Goal: Task Accomplishment & Management: Manage account settings

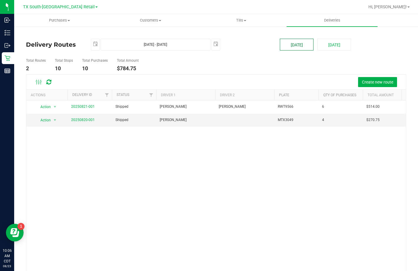
click at [298, 43] on button "[DATE]" at bounding box center [297, 45] width 34 height 12
type input "Aug 23, 2025 - Aug 23, 2025"
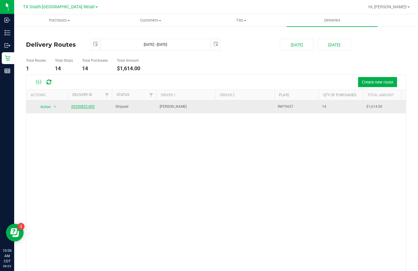
click at [81, 105] on link "20250822-002" at bounding box center [83, 106] width 24 height 4
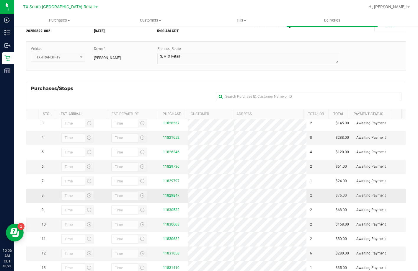
scroll to position [59, 0]
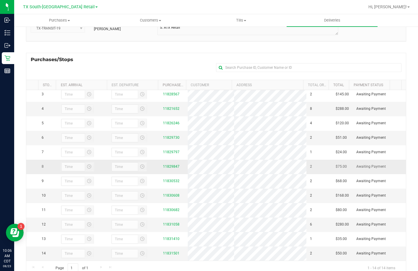
click at [167, 164] on div "11829847" at bounding box center [173, 167] width 21 height 6
click at [167, 164] on link "11829847" at bounding box center [171, 166] width 17 height 4
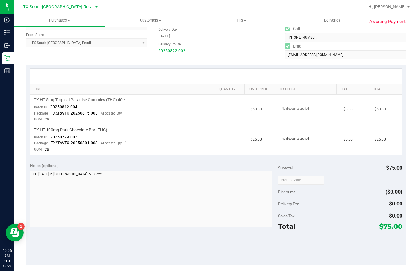
scroll to position [59, 0]
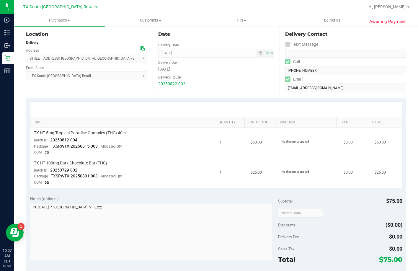
click at [66, 89] on div "Location Delivery Address 7105 E Riverside Dr , Austin , TX 78741 Select addres…" at bounding box center [89, 61] width 127 height 72
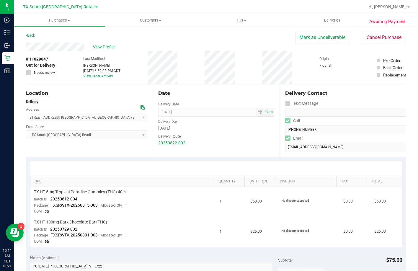
scroll to position [89, 0]
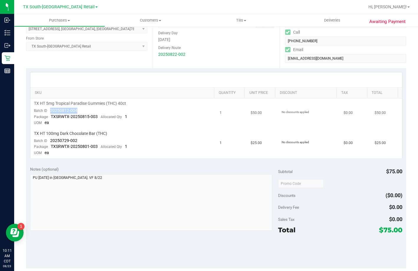
drag, startPoint x: 86, startPoint y: 112, endPoint x: 51, endPoint y: 111, distance: 34.8
click at [51, 111] on td "TX HT 5mg Tropical Paradise Gummies (THC) 40ct Batch ID 20250812-004 Package TX…" at bounding box center [123, 113] width 186 height 30
drag, startPoint x: 78, startPoint y: 138, endPoint x: 50, endPoint y: 140, distance: 27.8
click at [50, 140] on td "TX HT 100mg Dark Chocolate Bar (THC) Batch ID 20250729-002 Package TXSRWTX-2025…" at bounding box center [123, 143] width 186 height 30
click at [316, 18] on uib-tab-heading "Deliveries" at bounding box center [331, 20] width 91 height 12
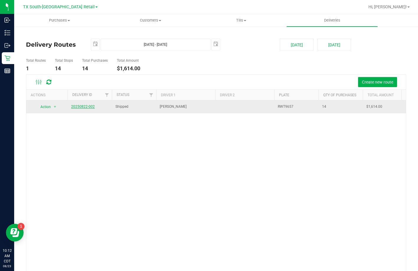
click at [88, 106] on link "20250822-002" at bounding box center [83, 106] width 24 height 4
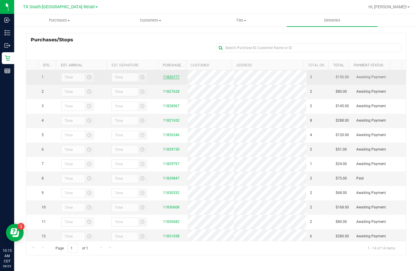
click at [172, 79] on link "11826777" at bounding box center [171, 77] width 17 height 4
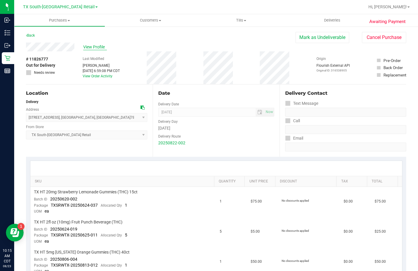
click at [102, 49] on span "View Profile" at bounding box center [95, 47] width 24 height 6
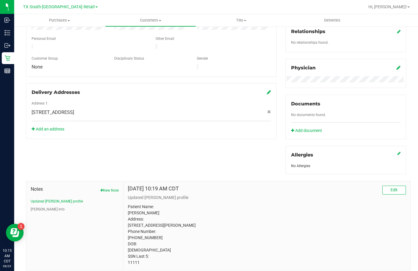
scroll to position [172, 0]
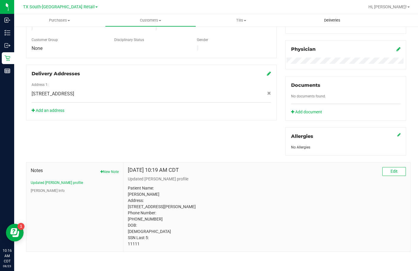
click at [319, 19] on span "Deliveries" at bounding box center [332, 20] width 32 height 5
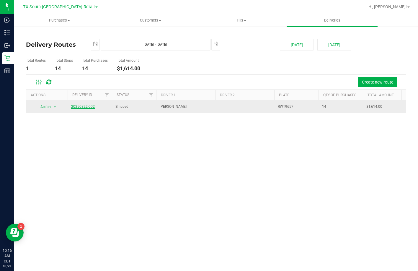
click at [74, 108] on link "20250822-002" at bounding box center [83, 106] width 24 height 4
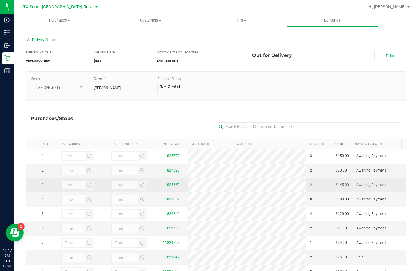
click at [171, 187] on link "11828567" at bounding box center [171, 185] width 17 height 4
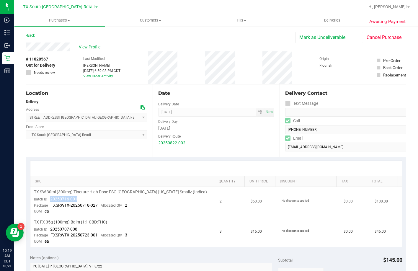
drag, startPoint x: 78, startPoint y: 199, endPoint x: 47, endPoint y: 200, distance: 31.6
click at [47, 200] on td "TX SW 30ml (300mg) Tincture High Dose FSO TX Georgia Smallz (Indica) Batch ID 2…" at bounding box center [123, 202] width 186 height 30
drag, startPoint x: 79, startPoint y: 230, endPoint x: 50, endPoint y: 229, distance: 29.2
click at [50, 229] on td "TX FX 35g (100mg) Balm (1:1 CBD:THC) Batch ID 20250707-008 Package TXSRWTX-2025…" at bounding box center [123, 232] width 186 height 30
click at [333, 20] on span "Deliveries" at bounding box center [332, 20] width 32 height 5
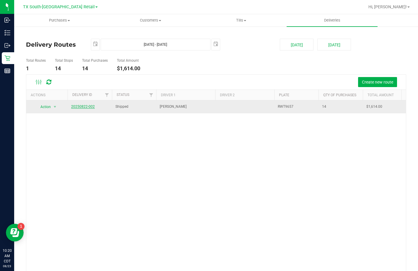
click at [78, 105] on link "20250822-002" at bounding box center [83, 106] width 24 height 4
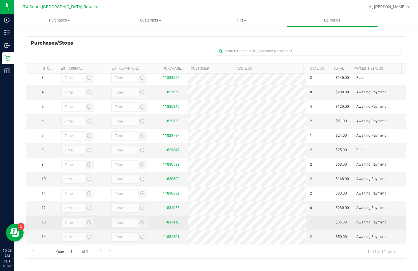
scroll to position [79, 0]
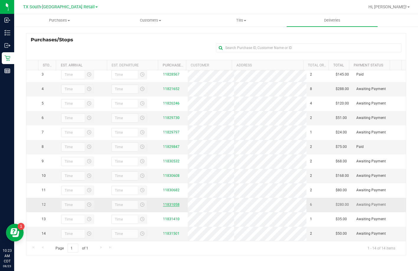
click at [166, 202] on link "11831058" at bounding box center [171, 204] width 17 height 4
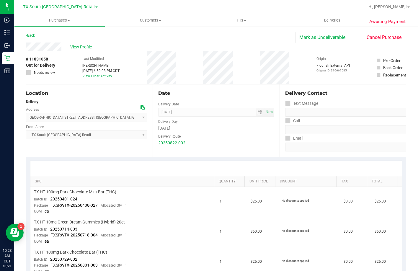
drag, startPoint x: 88, startPoint y: 43, endPoint x: 83, endPoint y: 50, distance: 8.4
click at [87, 43] on div "View Profile" at bounding box center [160, 46] width 269 height 9
click at [83, 50] on div "View Profile" at bounding box center [160, 46] width 269 height 9
click at [82, 44] on span "View Profile" at bounding box center [82, 47] width 24 height 6
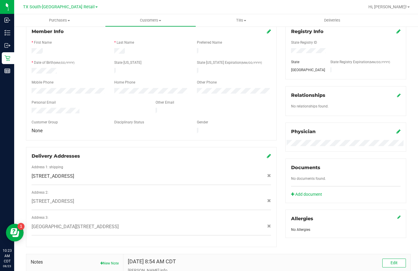
scroll to position [176, 0]
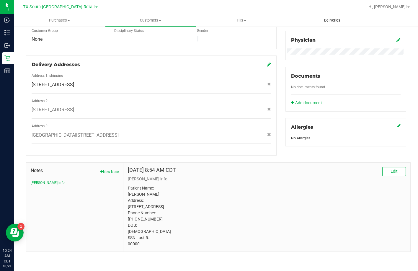
click at [330, 23] on span "Deliveries" at bounding box center [332, 20] width 32 height 5
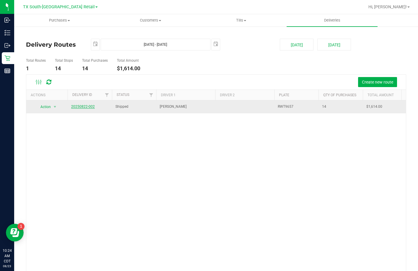
click at [72, 108] on link "20250822-002" at bounding box center [83, 106] width 24 height 4
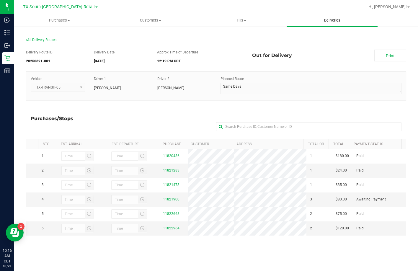
click at [342, 18] on span "Deliveries" at bounding box center [332, 20] width 32 height 5
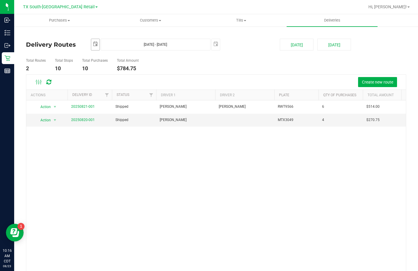
click at [93, 45] on span "select" at bounding box center [95, 44] width 5 height 5
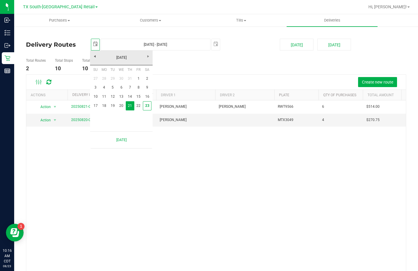
scroll to position [0, 15]
click at [138, 106] on link "22" at bounding box center [138, 105] width 9 height 9
type input "2025-08-22"
type input "Aug 22, 2025 - Aug 22, 2025"
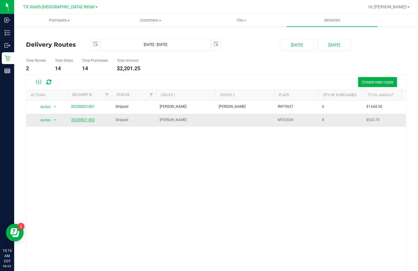
click at [80, 120] on link "20250821-002" at bounding box center [83, 120] width 24 height 4
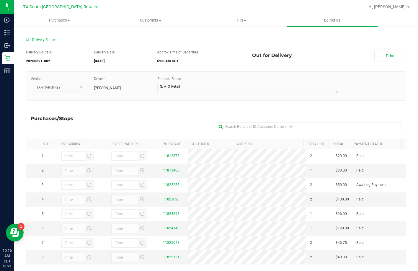
scroll to position [30, 0]
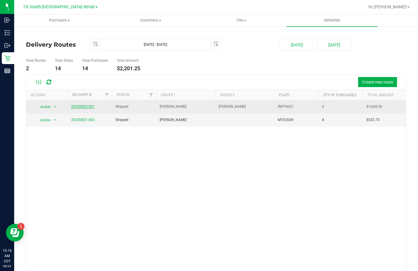
click at [85, 108] on link "20250822-001" at bounding box center [83, 106] width 24 height 4
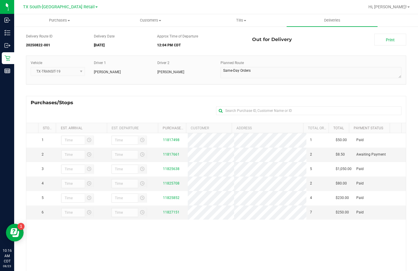
scroll to position [30, 0]
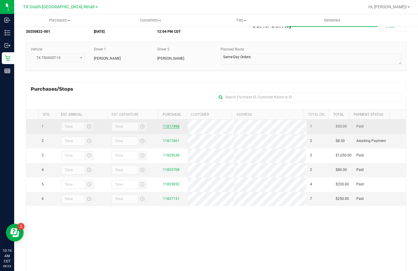
click at [170, 126] on link "11817498" at bounding box center [171, 126] width 17 height 4
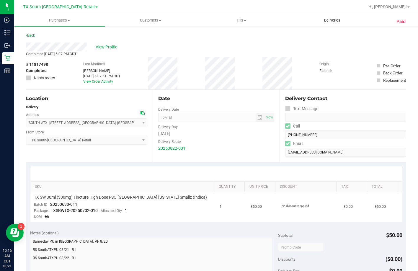
click at [314, 20] on uib-tab-heading "Deliveries" at bounding box center [331, 20] width 91 height 12
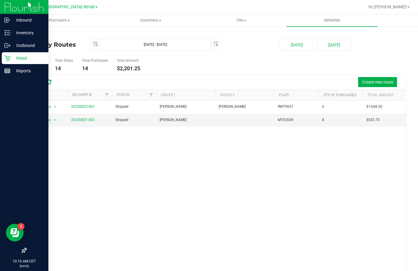
click at [11, 58] on p "Retail" at bounding box center [27, 58] width 35 height 7
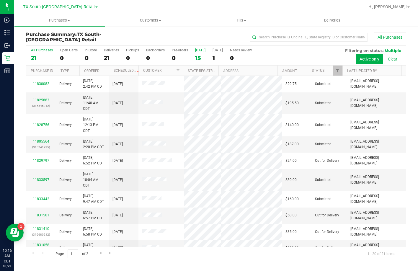
click at [197, 60] on div "15" at bounding box center [200, 58] width 10 height 7
click at [0, 0] on input "Today 15" at bounding box center [0, 0] width 0 height 0
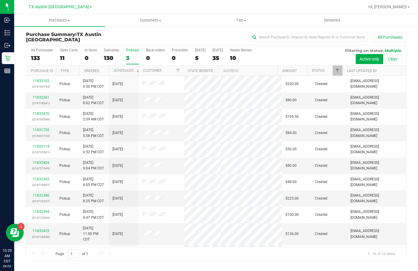
click at [128, 58] on div "3" at bounding box center [132, 58] width 13 height 7
click at [0, 0] on input "PickUps 3" at bounding box center [0, 0] width 0 height 0
click at [132, 57] on div "16" at bounding box center [132, 58] width 13 height 7
click at [0, 0] on input "PickUps 16" at bounding box center [0, 0] width 0 height 0
click at [128, 57] on div "16" at bounding box center [132, 58] width 13 height 7
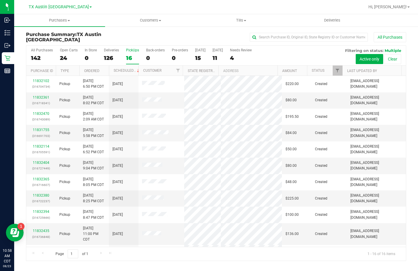
click at [0, 0] on input "PickUps 16" at bounding box center [0, 0] width 0 height 0
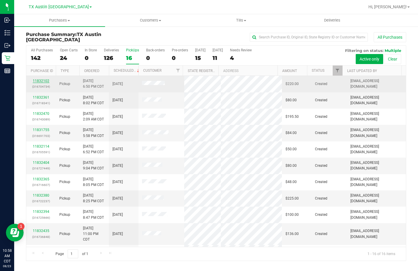
click at [35, 82] on link "11832102" at bounding box center [41, 81] width 17 height 4
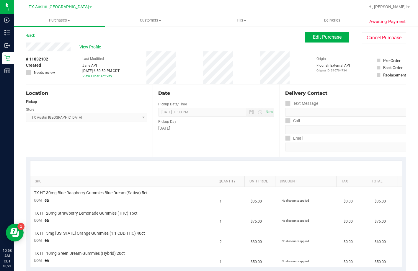
drag, startPoint x: 74, startPoint y: 48, endPoint x: 24, endPoint y: 50, distance: 50.2
click at [24, 50] on div "Awaiting Payment Back Edit Purchase Cancel Purchase View Profile # 11832102 Cre…" at bounding box center [216, 270] width 404 height 489
click at [306, 34] on button "Edit Purchase" at bounding box center [327, 37] width 44 height 11
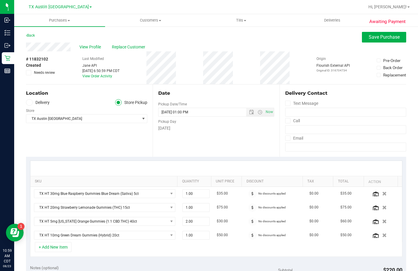
click at [30, 72] on span at bounding box center [28, 72] width 5 height 5
click at [0, 0] on input "Needs review" at bounding box center [0, 0] width 0 height 0
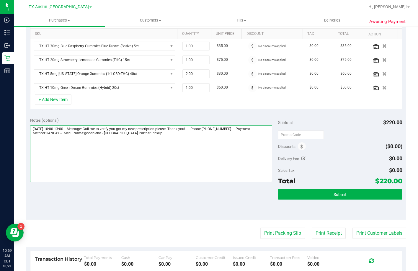
click at [161, 155] on textarea at bounding box center [151, 153] width 242 height 57
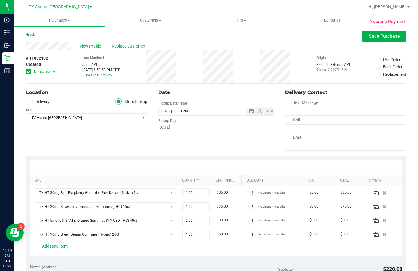
scroll to position [0, 0]
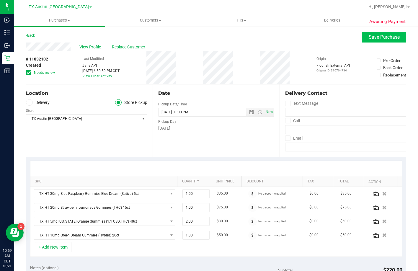
type textarea "Wednesday 08/27/2025 10:00-13:00 -- Message: Call me to verify you got my new p…"
click at [368, 33] on button "Save Purchase" at bounding box center [384, 37] width 44 height 11
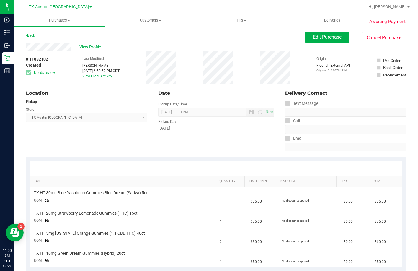
click at [83, 44] on span "View Profile" at bounding box center [91, 47] width 24 height 6
click at [326, 37] on span "Edit Purchase" at bounding box center [327, 37] width 29 height 6
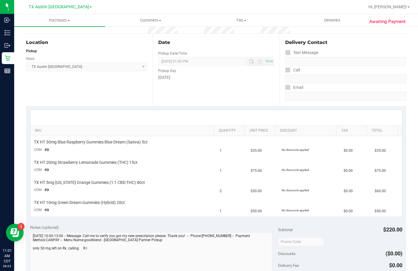
scroll to position [118, 0]
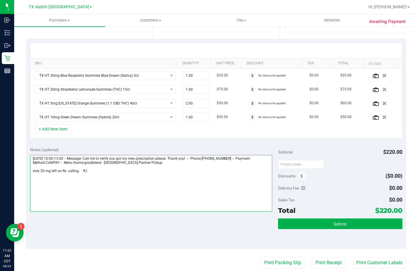
click at [78, 170] on textarea at bounding box center [151, 183] width 242 height 57
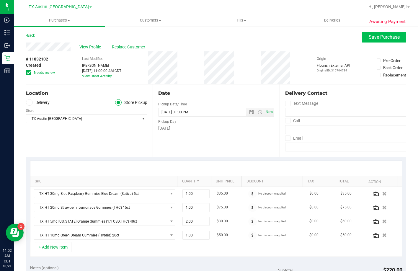
type textarea "Wednesday 08/27/2025 10:00-13:00 -- Message: Call me to verify you got my new p…"
click at [362, 35] on button "Save Purchase" at bounding box center [384, 37] width 44 height 11
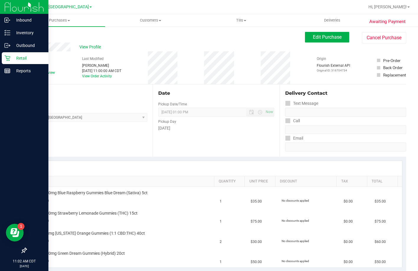
click at [5, 57] on icon at bounding box center [7, 58] width 6 height 6
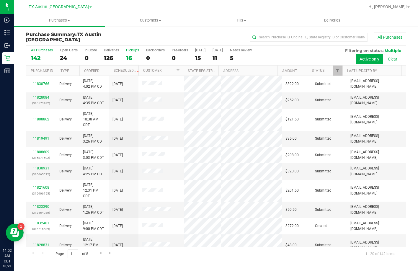
click at [132, 55] on div "16" at bounding box center [132, 58] width 13 height 7
click at [0, 0] on input "PickUps 16" at bounding box center [0, 0] width 0 height 0
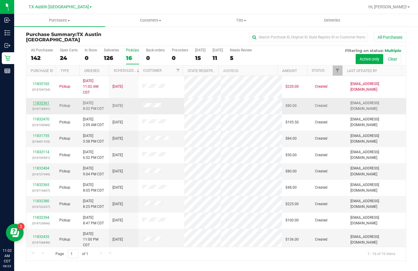
click at [41, 102] on link "11832361" at bounding box center [41, 103] width 17 height 4
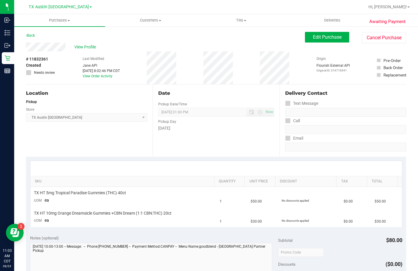
click at [28, 49] on div "View Profile" at bounding box center [165, 46] width 279 height 9
click at [329, 40] on span "Edit Purchase" at bounding box center [327, 37] width 29 height 6
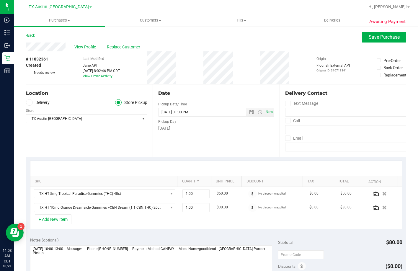
click at [42, 105] on label "Delivery" at bounding box center [38, 102] width 24 height 7
click at [0, 0] on input "Delivery" at bounding box center [0, 0] width 0 height 0
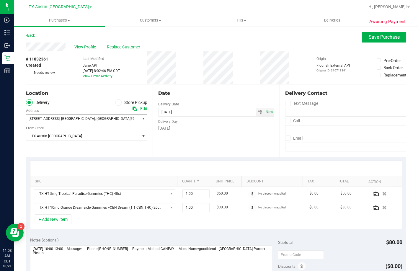
click at [49, 121] on span "1730 Broday Rd , Wichita Falls , TX 76305" at bounding box center [80, 118] width 108 height 8
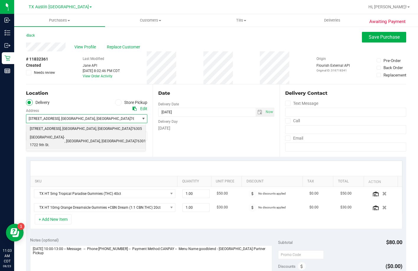
click at [49, 142] on li "WICHITA FALLS- 1722 9th St. , Wichita Falls , TX 76301" at bounding box center [85, 141] width 119 height 16
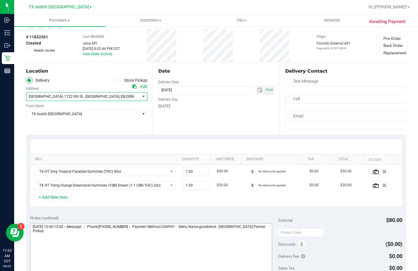
scroll to position [59, 0]
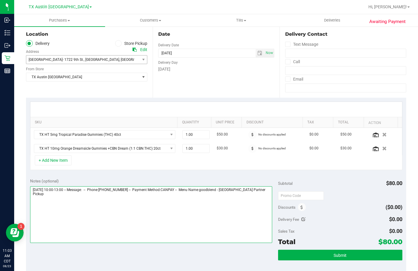
click at [86, 217] on textarea at bounding box center [151, 214] width 242 height 57
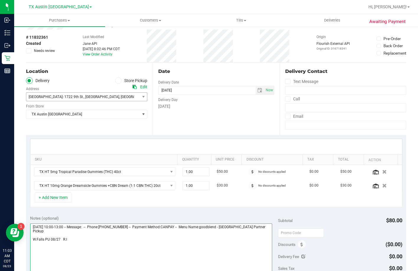
scroll to position [0, 0]
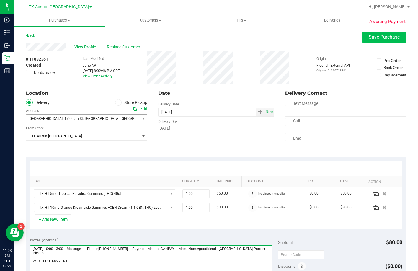
type textarea "Wednesday 08/27/2025 10:00-13:00 -- Message: -- Phone:8508197617 -- Payment Met…"
click at [393, 37] on span "Save Purchase" at bounding box center [384, 37] width 31 height 6
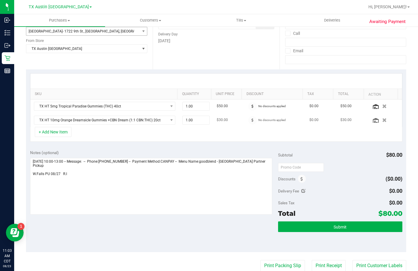
scroll to position [89, 0]
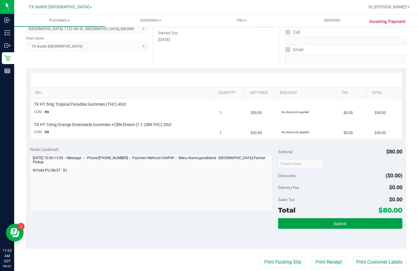
click at [307, 220] on button "Submit" at bounding box center [340, 223] width 124 height 11
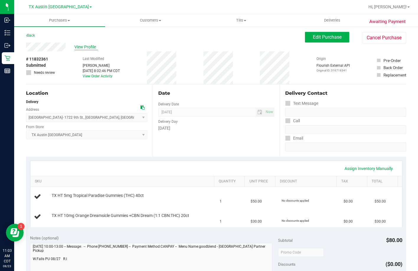
click at [84, 47] on span "View Profile" at bounding box center [86, 47] width 24 height 6
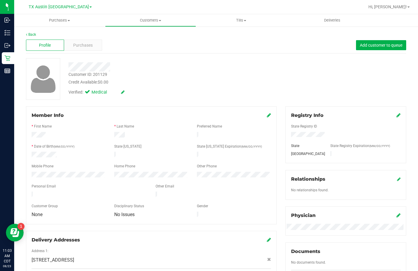
drag, startPoint x: 77, startPoint y: 191, endPoint x: 29, endPoint y: 193, distance: 48.1
click at [29, 193] on div at bounding box center [89, 194] width 124 height 7
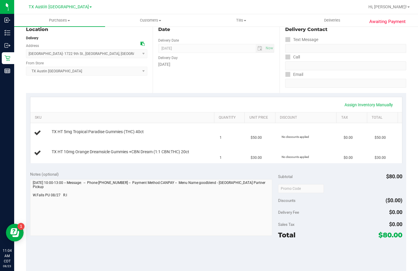
scroll to position [118, 0]
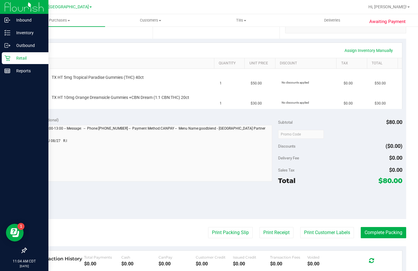
click at [12, 56] on p "Retail" at bounding box center [27, 58] width 35 height 7
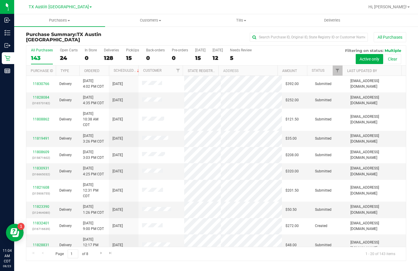
drag, startPoint x: 120, startPoint y: 55, endPoint x: 125, endPoint y: 54, distance: 5.1
click at [120, 55] on div "All Purchases 143 Open Carts 24 In Store 0 Deliveries 128 PickUps 15 Back-order…" at bounding box center [215, 56] width 379 height 20
click at [125, 54] on div "All Purchases 143 Open Carts 24 In Store 0 Deliveries 128 PickUps 15 Back-order…" at bounding box center [215, 56] width 379 height 20
click at [130, 53] on label "PickUps 15" at bounding box center [132, 56] width 13 height 16
click at [0, 0] on input "PickUps 15" at bounding box center [0, 0] width 0 height 0
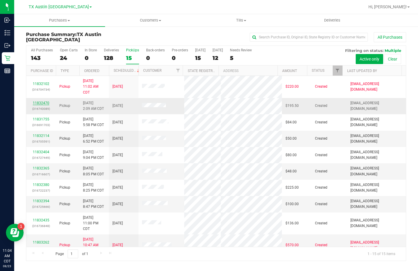
click at [41, 101] on link "11832470" at bounding box center [41, 103] width 17 height 4
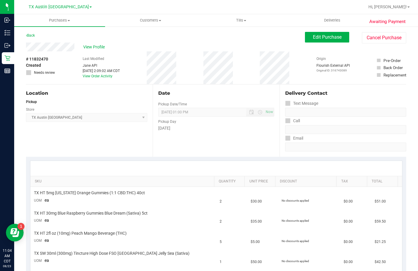
click at [26, 51] on div "View Profile" at bounding box center [165, 46] width 279 height 9
click at [98, 52] on div "Last Modified Jane API Aug 23, 2025 2:09:02 AM CDT View Order Activity" at bounding box center [101, 67] width 37 height 33
click at [99, 46] on span "View Profile" at bounding box center [95, 47] width 24 height 6
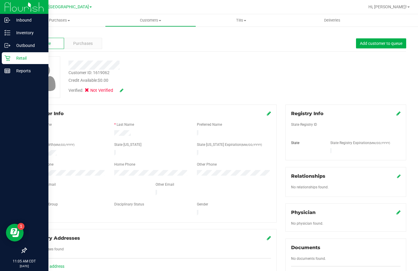
scroll to position [1, 0]
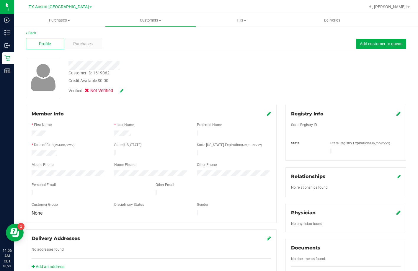
click at [94, 119] on div at bounding box center [151, 119] width 239 height 5
drag, startPoint x: 82, startPoint y: 189, endPoint x: 24, endPoint y: 192, distance: 57.4
click at [24, 192] on div "Member Info * First Name * Last Name Preferred Name * Date of Birth (MM/DD/YYYY…" at bounding box center [151, 191] width 259 height 172
click at [27, 170] on div at bounding box center [68, 173] width 83 height 7
drag, startPoint x: 122, startPoint y: 63, endPoint x: 69, endPoint y: 59, distance: 52.4
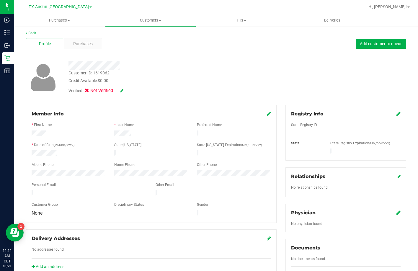
click at [69, 59] on div at bounding box center [161, 63] width 194 height 13
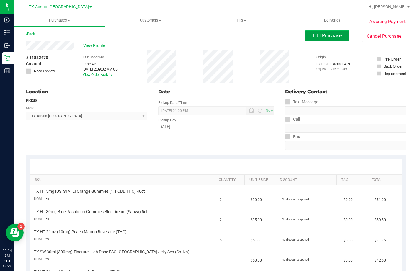
click at [305, 39] on button "Edit Purchase" at bounding box center [327, 35] width 44 height 11
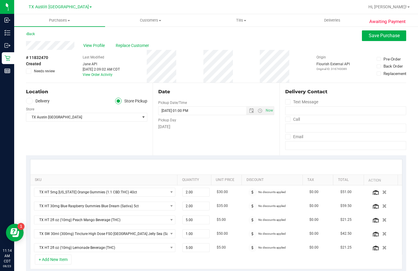
click at [44, 71] on span "Needs review" at bounding box center [44, 70] width 21 height 5
click at [0, 0] on input "Needs review" at bounding box center [0, 0] width 0 height 0
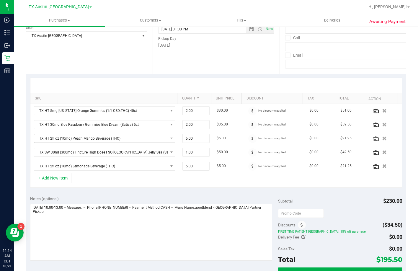
scroll to position [119, 0]
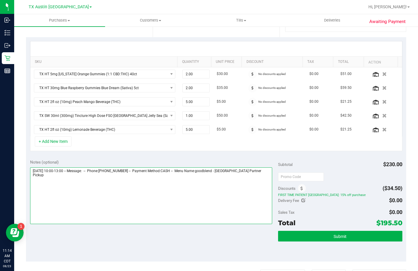
click at [126, 202] on textarea at bounding box center [151, 195] width 242 height 57
click at [35, 184] on textarea at bounding box center [151, 195] width 242 height 57
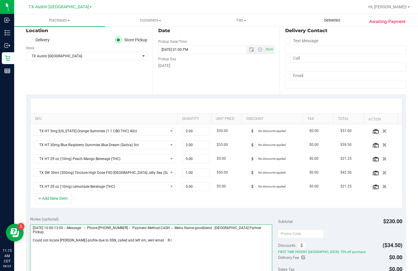
scroll to position [0, 0]
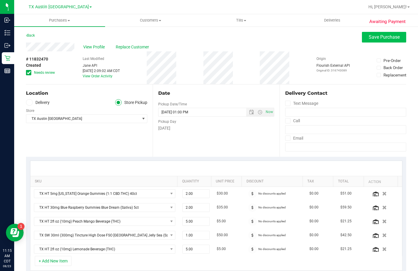
type textarea "Wednesday 08/27/2025 10:00-13:00 -- Message: -- Phone:9407811927 -- Payment Met…"
click at [373, 36] on span "Save Purchase" at bounding box center [384, 37] width 31 height 6
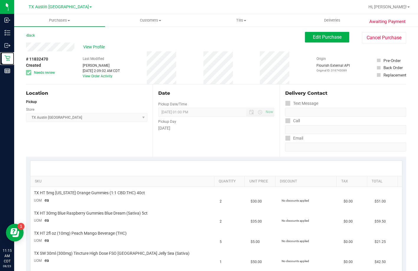
click at [6, 60] on icon at bounding box center [7, 58] width 6 height 6
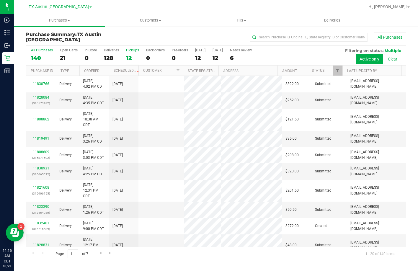
click at [129, 55] on div "12" at bounding box center [132, 58] width 13 height 7
click at [0, 0] on input "PickUps 12" at bounding box center [0, 0] width 0 height 0
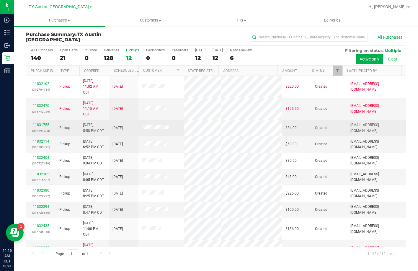
click at [46, 125] on link "11831755" at bounding box center [41, 125] width 17 height 4
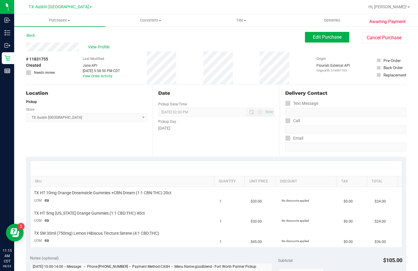
drag, startPoint x: 81, startPoint y: 48, endPoint x: 24, endPoint y: 49, distance: 57.0
click at [24, 49] on div "Awaiting Payment Back Edit Purchase Cancel Purchase View Profile # 11831755 Cre…" at bounding box center [216, 260] width 404 height 469
click at [318, 39] on span "Edit Purchase" at bounding box center [327, 37] width 29 height 6
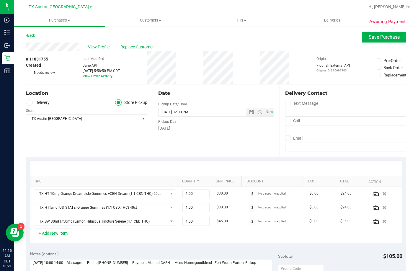
click at [30, 102] on icon at bounding box center [29, 102] width 4 height 0
click at [0, 0] on input "Delivery" at bounding box center [0, 0] width 0 height 0
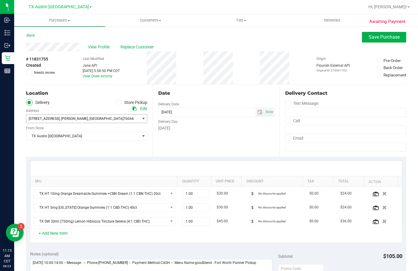
click at [51, 121] on span "7800 County Rd 1230" at bounding box center [44, 119] width 31 height 4
click at [61, 101] on ul "Delivery Store Pickup" at bounding box center [86, 102] width 121 height 7
click at [107, 47] on span "View Profile" at bounding box center [100, 47] width 24 height 6
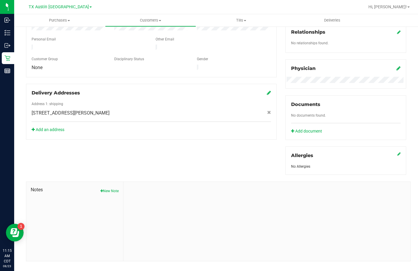
scroll to position [148, 0]
click at [51, 119] on div "Delivery Addresses Address 1: shipping 7800 County Rd 1230 , Godley , TX 76044 …" at bounding box center [151, 111] width 250 height 56
click at [51, 127] on link "Add an address" at bounding box center [48, 129] width 33 height 5
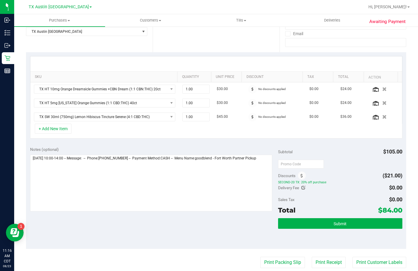
scroll to position [30, 0]
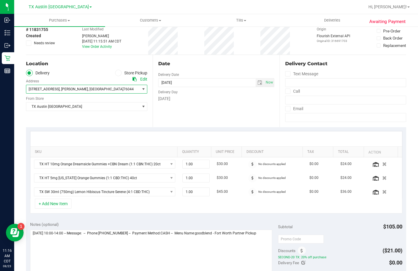
click at [66, 90] on span ", Godley" at bounding box center [74, 89] width 28 height 4
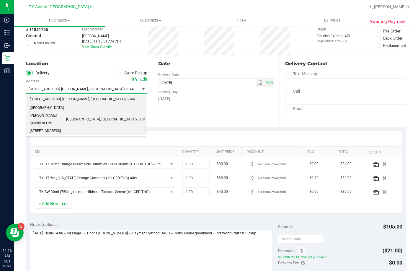
click at [58, 106] on span "Fort Worth: Clarke Quality of Life 1307 8th Ave" at bounding box center [47, 119] width 35 height 30
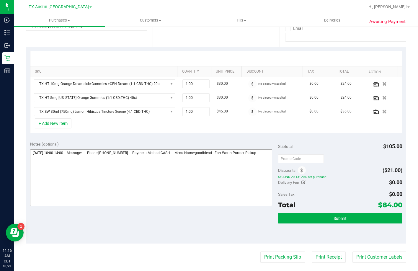
scroll to position [118, 0]
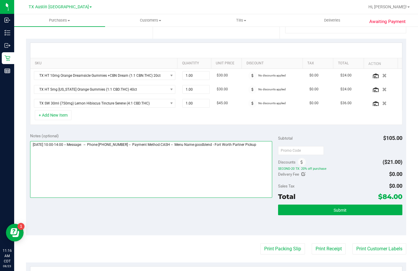
click at [129, 173] on textarea at bounding box center [151, 169] width 242 height 57
click at [265, 150] on textarea at bounding box center [151, 169] width 242 height 57
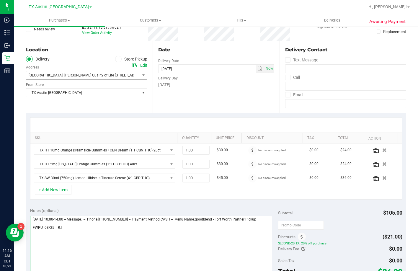
scroll to position [0, 0]
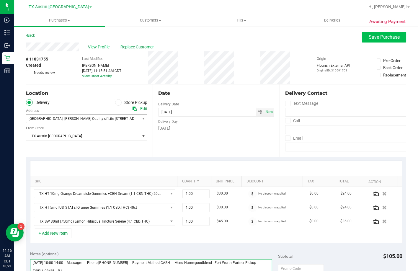
type textarea "Monday 08/25/2025 10:00-14:00 -- Message: -- Phone:6823784811 -- Payment Method…"
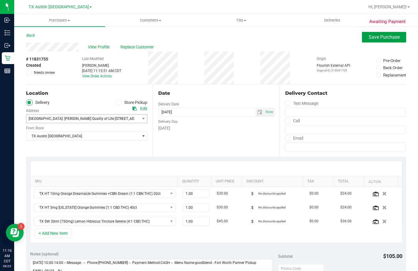
click at [369, 39] on span "Save Purchase" at bounding box center [384, 37] width 31 height 6
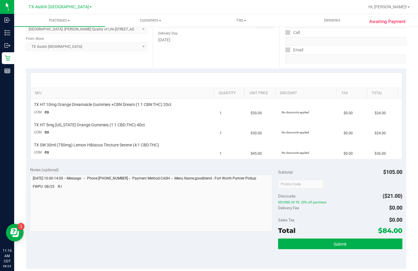
scroll to position [89, 0]
click at [298, 247] on button "Submit" at bounding box center [340, 243] width 124 height 11
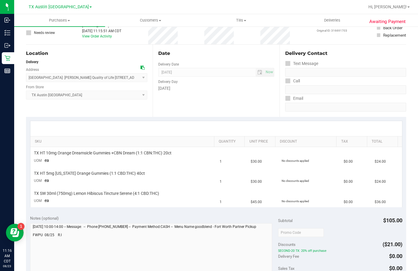
scroll to position [0, 0]
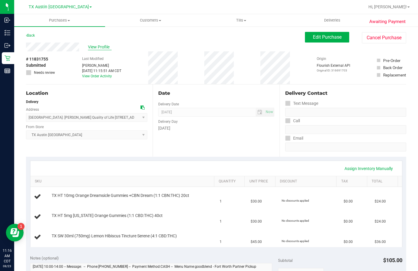
click at [95, 47] on span "View Profile" at bounding box center [100, 47] width 24 height 6
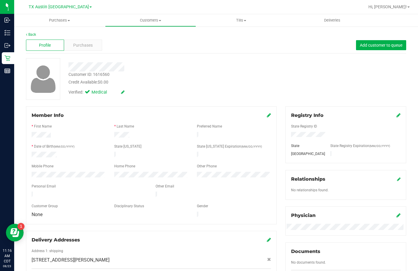
drag, startPoint x: 101, startPoint y: 193, endPoint x: 25, endPoint y: 194, distance: 76.4
click at [25, 194] on div "Member Info * First Name * Last Name Preferred Name * Date of Birth (MM/DD/YYYY…" at bounding box center [151, 209] width 259 height 206
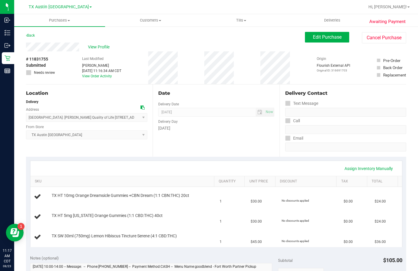
scroll to position [118, 0]
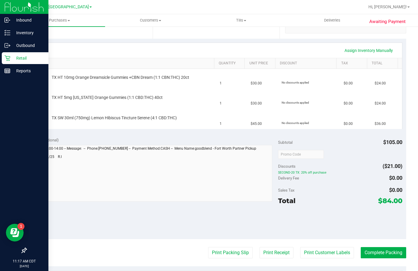
click at [10, 56] on icon at bounding box center [7, 58] width 6 height 6
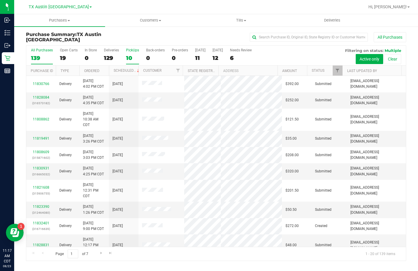
click at [128, 54] on label "PickUps 10" at bounding box center [132, 56] width 13 height 16
click at [0, 0] on input "PickUps 10" at bounding box center [0, 0] width 0 height 0
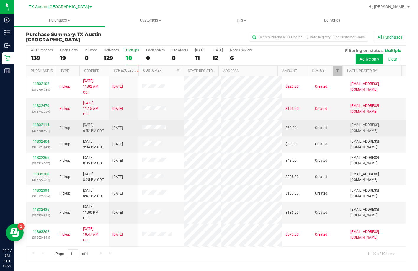
click at [36, 126] on link "11832114" at bounding box center [41, 125] width 17 height 4
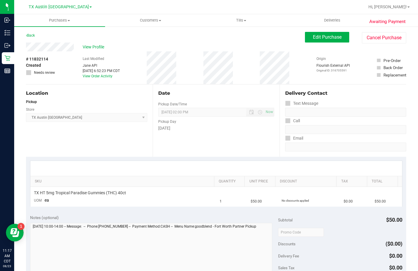
click at [25, 45] on div "Awaiting Payment Back Edit Purchase Cancel Purchase View Profile # 11832114 Cre…" at bounding box center [216, 240] width 404 height 429
click at [308, 35] on button "Edit Purchase" at bounding box center [327, 37] width 44 height 11
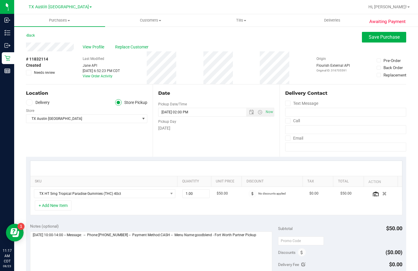
click at [33, 105] on label "Delivery" at bounding box center [38, 102] width 24 height 7
click at [0, 0] on input "Delivery" at bounding box center [0, 0] width 0 height 0
click at [48, 121] on span "1723 Rangeway Dr" at bounding box center [44, 119] width 30 height 4
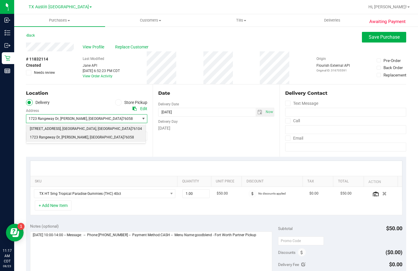
click at [61, 127] on span ", Fort Worth" at bounding box center [78, 129] width 35 height 8
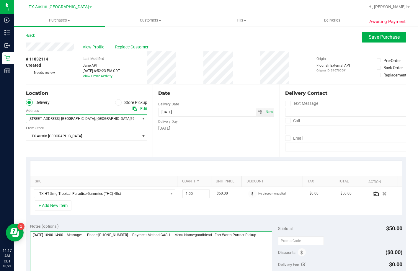
click at [263, 249] on textarea at bounding box center [151, 259] width 242 height 57
click at [264, 249] on textarea at bounding box center [151, 259] width 242 height 57
click at [266, 247] on textarea at bounding box center [151, 259] width 242 height 57
type textarea "Monday 08/25/2025 10:00-14:00 -- Message: -- Phone:8173767512 -- Payment Method…"
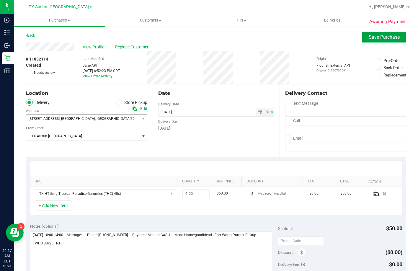
click at [388, 32] on button "Save Purchase" at bounding box center [384, 37] width 44 height 11
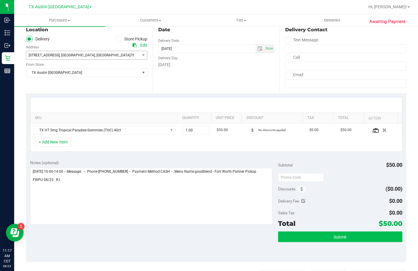
scroll to position [148, 0]
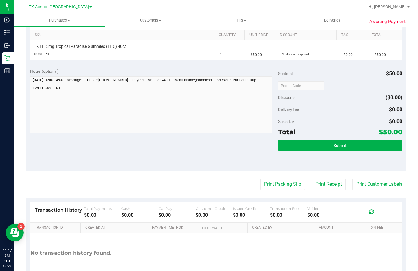
scroll to position [148, 0]
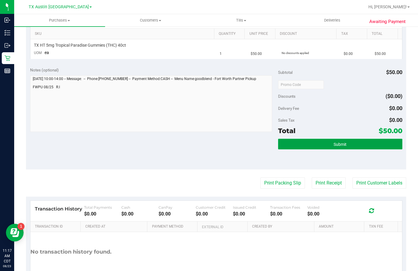
click at [339, 147] on span "Submit" at bounding box center [339, 144] width 13 height 5
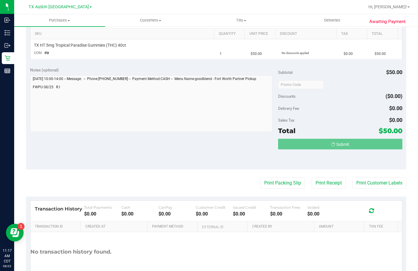
scroll to position [0, 0]
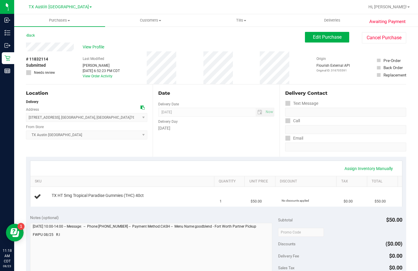
click at [96, 46] on span "View Profile" at bounding box center [95, 47] width 24 height 6
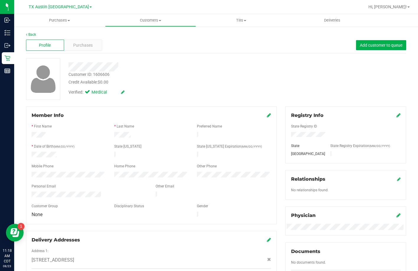
drag, startPoint x: 103, startPoint y: 190, endPoint x: 28, endPoint y: 192, distance: 75.0
click at [28, 192] on div at bounding box center [89, 194] width 124 height 7
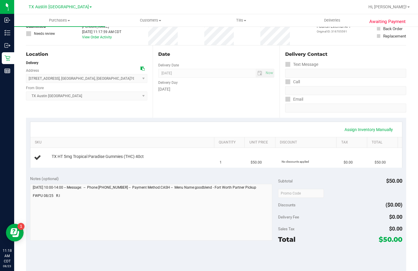
scroll to position [89, 0]
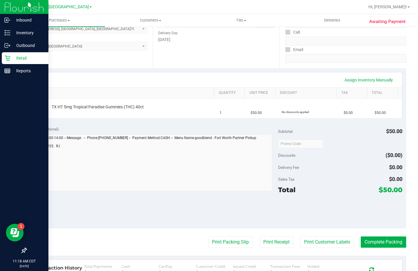
click at [8, 56] on icon at bounding box center [7, 58] width 6 height 6
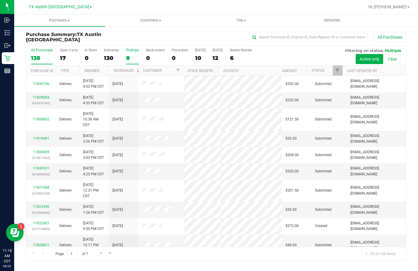
click at [130, 51] on div "PickUps" at bounding box center [132, 50] width 13 height 4
click at [0, 0] on input "PickUps 8" at bounding box center [0, 0] width 0 height 0
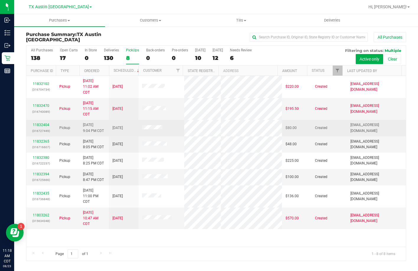
click at [43, 121] on td "11832404 (316727449)" at bounding box center [41, 128] width 30 height 16
click at [42, 125] on link "11832404" at bounding box center [41, 125] width 17 height 4
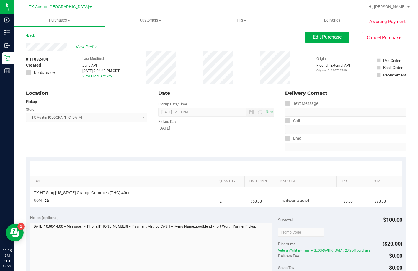
drag, startPoint x: 69, startPoint y: 48, endPoint x: 24, endPoint y: 46, distance: 45.2
click at [24, 46] on div "Awaiting Payment Back Edit Purchase Cancel Purchase View Profile # 11832404 Cre…" at bounding box center [216, 240] width 404 height 429
click at [330, 38] on span "Edit Purchase" at bounding box center [327, 37] width 29 height 6
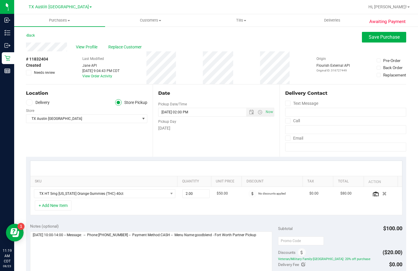
click at [43, 104] on label "Delivery" at bounding box center [38, 102] width 24 height 7
click at [0, 0] on input "Delivery" at bounding box center [0, 0] width 0 height 0
drag, startPoint x: 48, startPoint y: 115, endPoint x: 52, endPoint y: 123, distance: 8.7
click at [48, 116] on span "Select address" at bounding box center [80, 118] width 108 height 8
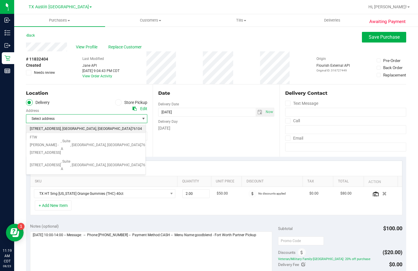
click at [61, 130] on span ", Fort Worth" at bounding box center [78, 129] width 35 height 8
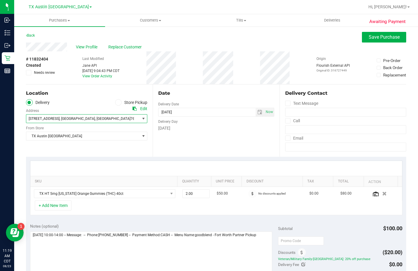
click at [130, 118] on span "76104" at bounding box center [135, 119] width 10 height 4
click at [62, 126] on div "TX Austin DC Select Store Bonita Springs WC Boynton Beach WC Bradenton WC Brand…" at bounding box center [86, 131] width 121 height 17
click at [63, 122] on span "1307 8th Ave , Fort Worth , TX 76104" at bounding box center [80, 118] width 108 height 8
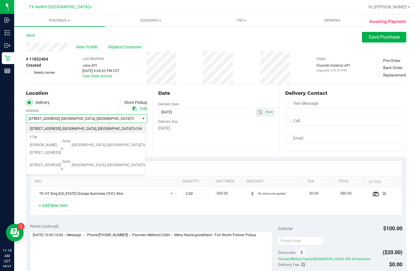
click at [64, 119] on span ", Fort Worth" at bounding box center [77, 119] width 35 height 4
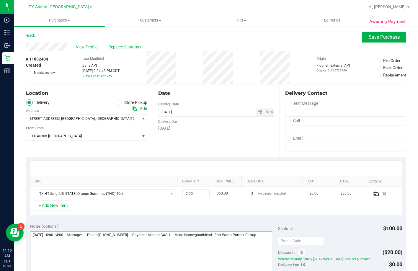
drag, startPoint x: 270, startPoint y: 243, endPoint x: 264, endPoint y: 245, distance: 6.1
click at [269, 244] on div "Notes (optional)" at bounding box center [154, 256] width 248 height 66
click at [264, 245] on textarea at bounding box center [151, 259] width 242 height 57
type textarea "Monday 08/25/2025 10:00-14:00 -- Message: -- Phone:6822340978 -- Payment Method…"
click at [374, 39] on button "Save Purchase" at bounding box center [384, 37] width 44 height 11
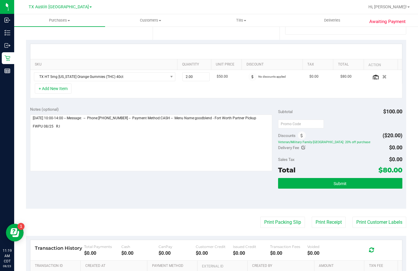
scroll to position [148, 0]
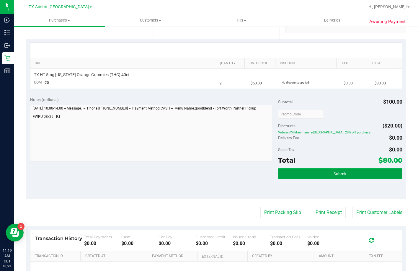
click at [333, 176] on span "Submit" at bounding box center [339, 173] width 13 height 5
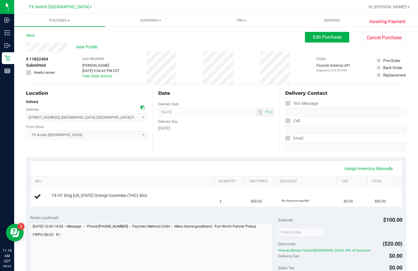
click at [91, 47] on span "View Profile" at bounding box center [88, 47] width 24 height 6
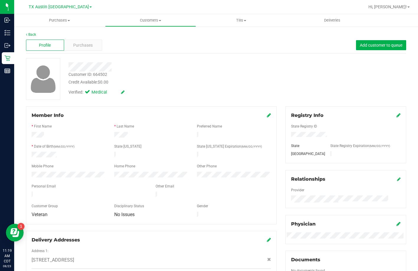
click at [30, 193] on div at bounding box center [89, 194] width 124 height 7
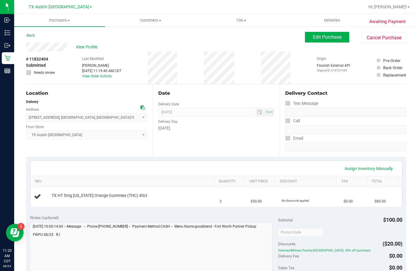
scroll to position [30, 0]
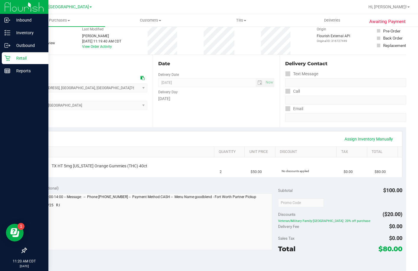
click at [12, 58] on p "Retail" at bounding box center [27, 58] width 35 height 7
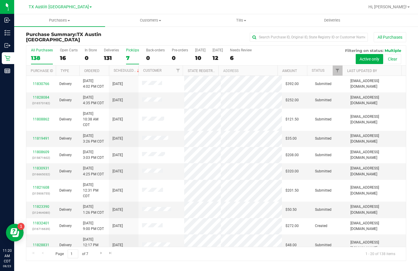
click at [128, 53] on label "PickUps 7" at bounding box center [132, 56] width 13 height 16
click at [0, 0] on input "PickUps 7" at bounding box center [0, 0] width 0 height 0
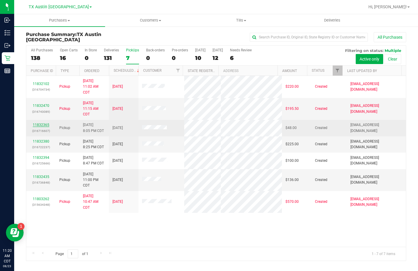
click at [35, 125] on link "11832365" at bounding box center [41, 125] width 17 height 4
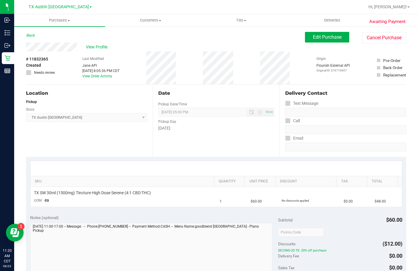
click at [23, 47] on div "Awaiting Payment Back Edit Purchase Cancel Purchase View Profile # 11832365 Cre…" at bounding box center [216, 240] width 404 height 429
click at [97, 45] on span "View Profile" at bounding box center [98, 47] width 24 height 6
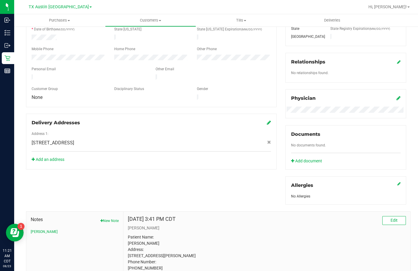
scroll to position [24, 0]
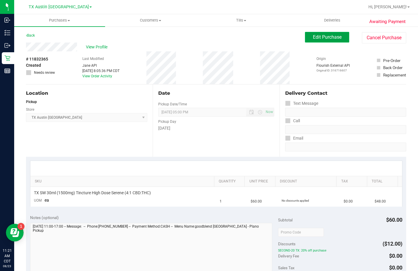
click at [331, 41] on button "Edit Purchase" at bounding box center [327, 37] width 44 height 11
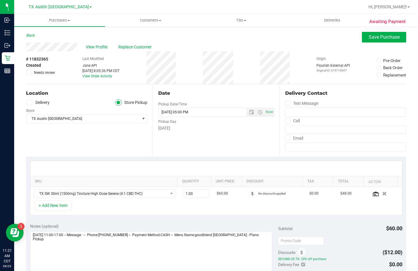
click at [42, 104] on label "Delivery" at bounding box center [38, 102] width 24 height 7
click at [0, 0] on input "Delivery" at bounding box center [0, 0] width 0 height 0
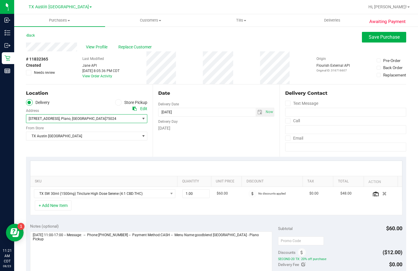
click at [49, 119] on span "4720 SH 121 N, Suite#180" at bounding box center [44, 119] width 31 height 4
click at [51, 120] on span "4720 SH 121 N, Suite#180" at bounding box center [44, 119] width 31 height 4
drag, startPoint x: 51, startPoint y: 133, endPoint x: 51, endPoint y: 138, distance: 4.7
click at [51, 135] on span "TX Austin DC" at bounding box center [82, 136] width 113 height 8
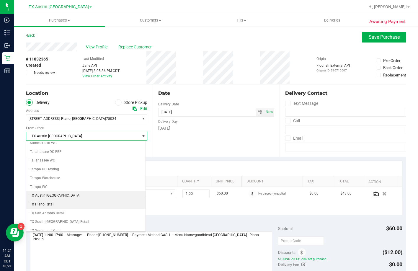
scroll to position [429, 0]
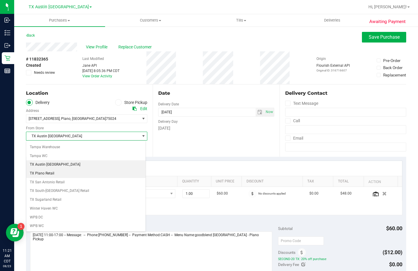
click at [47, 173] on li "TX Plano Retail" at bounding box center [85, 173] width 119 height 9
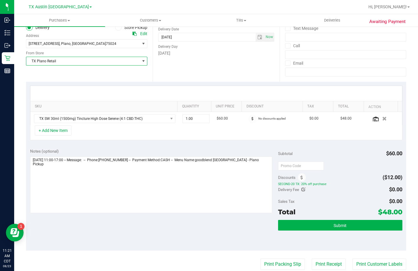
scroll to position [118, 0]
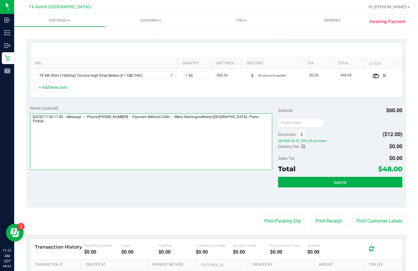
click at [248, 141] on textarea at bounding box center [151, 141] width 242 height 57
click at [256, 140] on textarea at bounding box center [151, 141] width 242 height 57
click at [257, 139] on textarea at bounding box center [151, 141] width 242 height 57
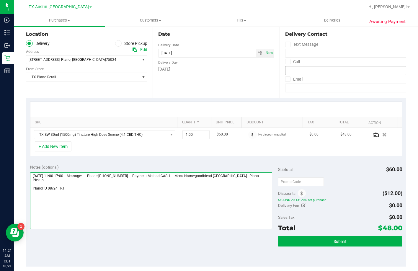
scroll to position [0, 0]
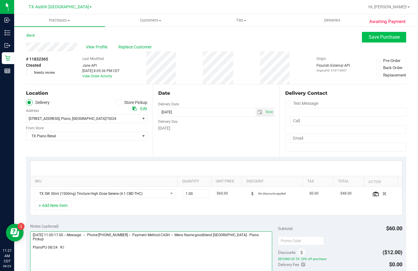
type textarea "Sunday 08/24/2025 11:00-17:00 -- Message: -- Phone:4695285066 -- Payment Method…"
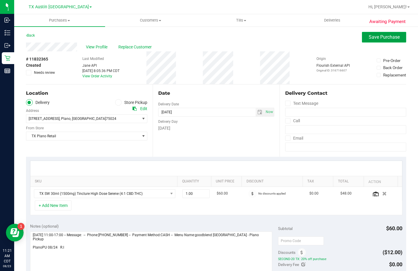
click at [375, 41] on button "Save Purchase" at bounding box center [384, 37] width 44 height 11
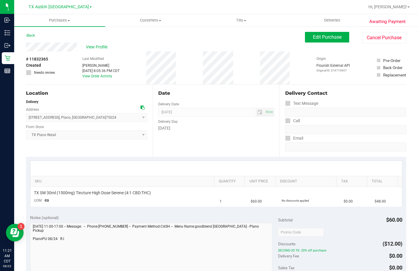
scroll to position [89, 0]
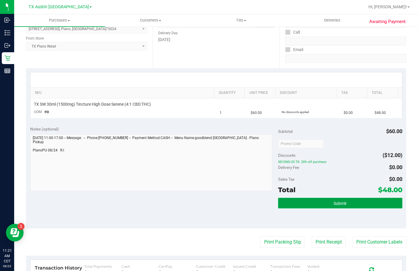
click at [294, 205] on button "Submit" at bounding box center [340, 203] width 124 height 11
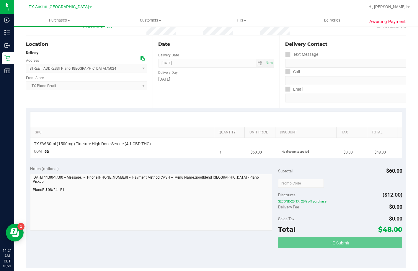
scroll to position [0, 0]
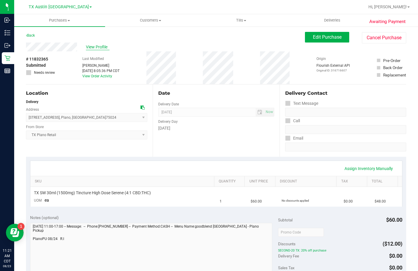
click at [99, 46] on span "View Profile" at bounding box center [98, 47] width 24 height 6
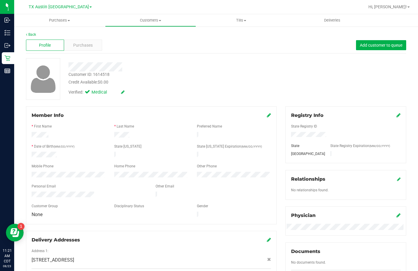
click at [32, 193] on div at bounding box center [89, 194] width 124 height 7
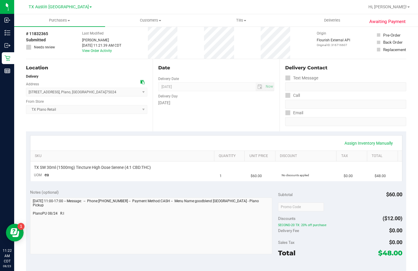
scroll to position [59, 0]
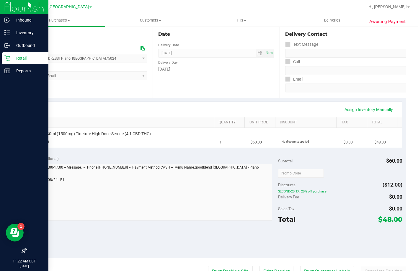
click at [16, 61] on p "Retail" at bounding box center [27, 58] width 35 height 7
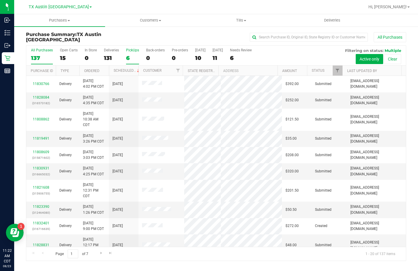
click at [133, 55] on div "6" at bounding box center [132, 58] width 13 height 7
click at [0, 0] on input "PickUps 6" at bounding box center [0, 0] width 0 height 0
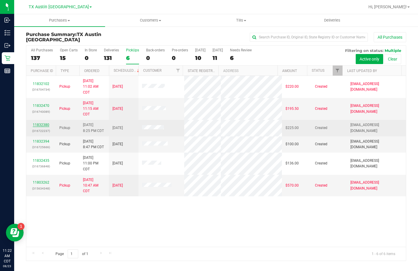
click at [39, 125] on link "11832380" at bounding box center [41, 125] width 17 height 4
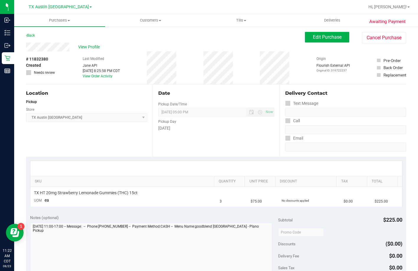
drag, startPoint x: 70, startPoint y: 48, endPoint x: 24, endPoint y: 50, distance: 46.4
click at [24, 50] on div "Awaiting Payment Back Edit Purchase Cancel Purchase View Profile # 11832380 Cre…" at bounding box center [216, 240] width 404 height 429
click at [330, 34] on button "Edit Purchase" at bounding box center [327, 37] width 44 height 11
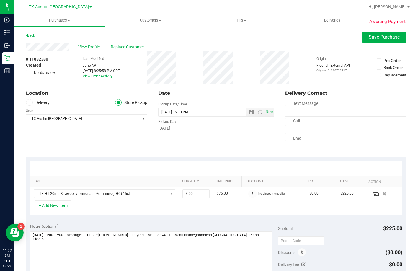
click at [33, 105] on label "Delivery" at bounding box center [38, 102] width 24 height 7
click at [0, 0] on input "Delivery" at bounding box center [0, 0] width 0 height 0
click at [43, 139] on span "TX Austin DC" at bounding box center [82, 136] width 113 height 8
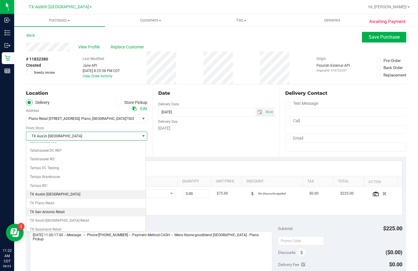
scroll to position [427, 0]
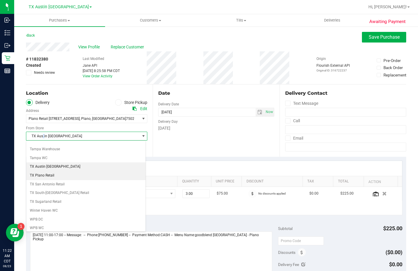
click at [47, 174] on li "TX Plano Retail" at bounding box center [85, 175] width 119 height 9
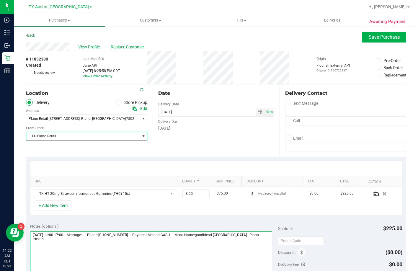
click at [262, 246] on textarea at bounding box center [151, 259] width 242 height 57
type textarea "Sunday 08/24/2025 11:00-17:00 -- Message: -- Phone:2142326141 -- Payment Method…"
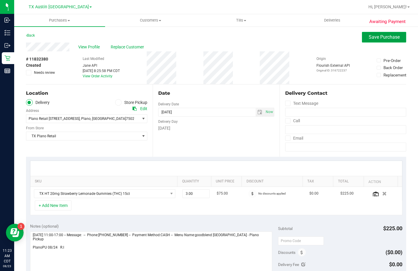
click at [377, 40] on span "Save Purchase" at bounding box center [384, 37] width 31 height 6
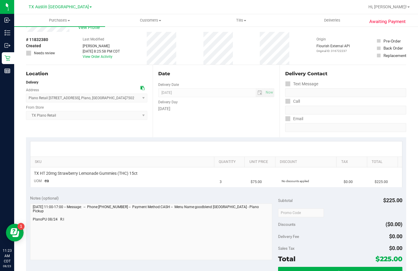
scroll to position [59, 0]
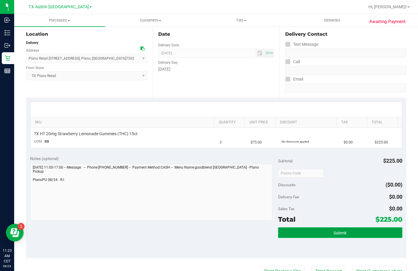
click at [326, 236] on button "Submit" at bounding box center [340, 232] width 124 height 11
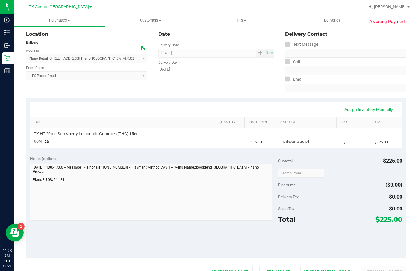
scroll to position [0, 0]
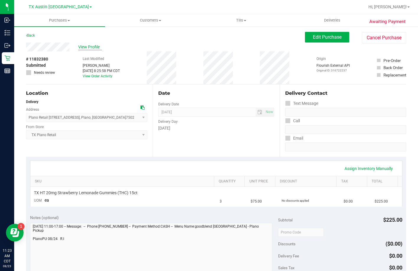
click at [83, 49] on span "View Profile" at bounding box center [90, 47] width 24 height 6
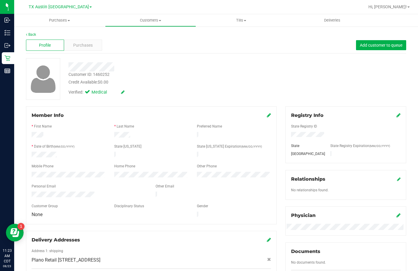
click at [32, 192] on div at bounding box center [89, 194] width 124 height 7
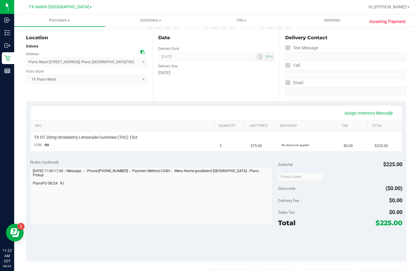
scroll to position [118, 0]
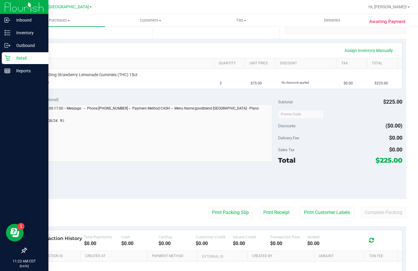
click at [12, 57] on p "Retail" at bounding box center [27, 58] width 35 height 7
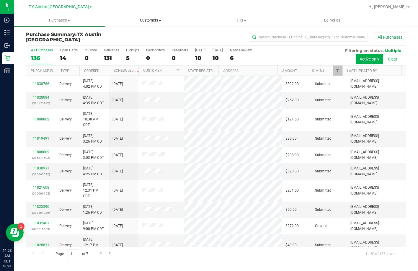
click at [152, 16] on uib-tab-heading "Customers All customers Add a new customer All physicians" at bounding box center [150, 20] width 90 height 12
click at [136, 32] on li "All customers" at bounding box center [150, 35] width 91 height 7
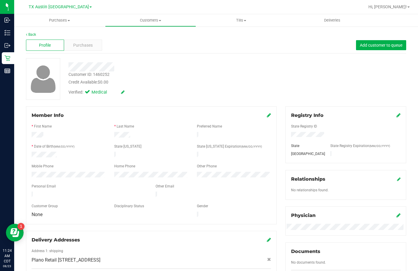
click at [67, 38] on div "Profile Purchases Add customer to queue" at bounding box center [216, 45] width 380 height 16
click at [87, 48] on span "Purchases" at bounding box center [82, 45] width 19 height 6
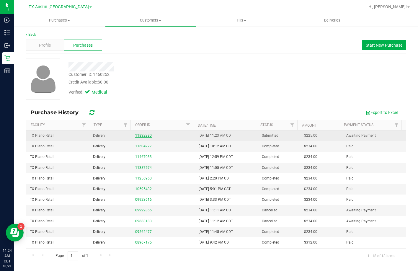
click at [147, 137] on link "11832380" at bounding box center [143, 135] width 17 height 4
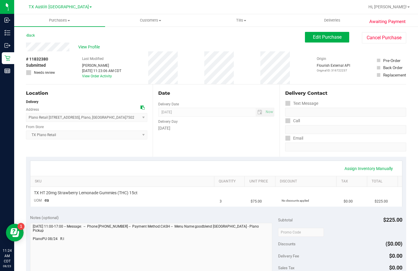
click at [320, 12] on div at bounding box center [235, 7] width 259 height 12
click at [321, 21] on span "Deliveries" at bounding box center [332, 20] width 32 height 5
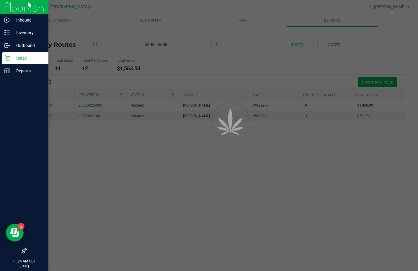
click at [11, 62] on div "Retail" at bounding box center [25, 58] width 47 height 12
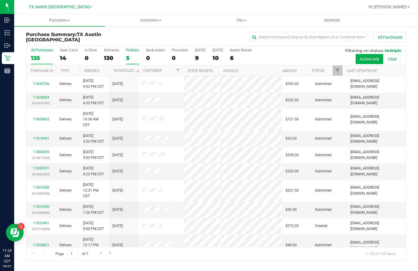
click at [135, 52] on label "PickUps 5" at bounding box center [132, 56] width 13 height 16
click at [0, 0] on input "PickUps 5" at bounding box center [0, 0] width 0 height 0
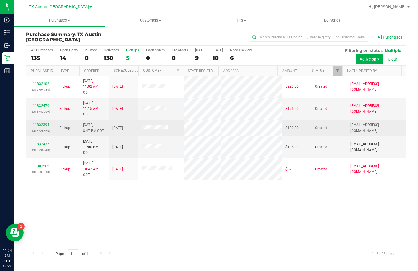
click at [47, 125] on link "11832394" at bounding box center [41, 125] width 17 height 4
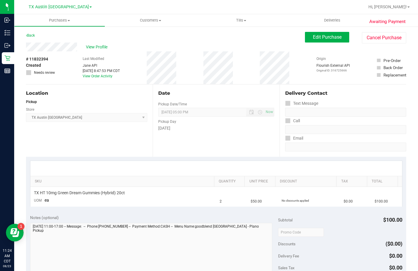
drag, startPoint x: 78, startPoint y: 48, endPoint x: 23, endPoint y: 49, distance: 54.6
click at [23, 49] on div "Awaiting Payment Back Edit Purchase Cancel Purchase View Profile # 11832394 Cre…" at bounding box center [216, 240] width 404 height 429
click at [330, 40] on button "Edit Purchase" at bounding box center [327, 37] width 44 height 11
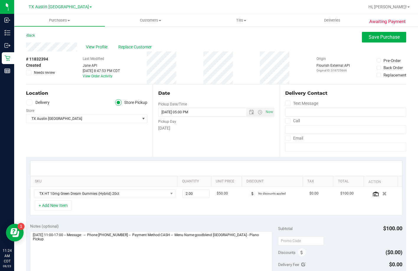
click at [34, 104] on label "Delivery" at bounding box center [38, 102] width 24 height 7
click at [0, 0] on input "Delivery" at bounding box center [0, 0] width 0 height 0
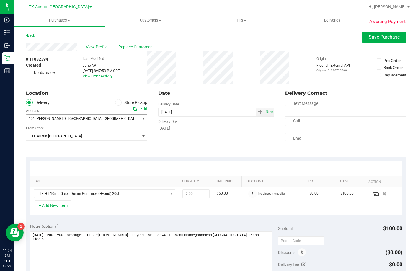
drag, startPoint x: 37, startPoint y: 118, endPoint x: 39, endPoint y: 121, distance: 4.3
click at [37, 118] on span "101 Betty Dr" at bounding box center [48, 119] width 38 height 4
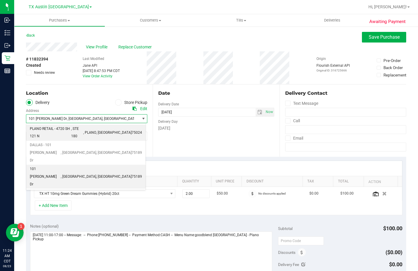
click at [57, 127] on span "PLANO RETAIL - 4720 SH 121 N" at bounding box center [50, 132] width 41 height 15
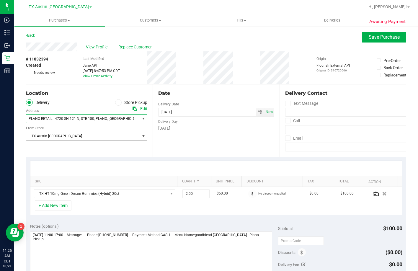
click at [49, 139] on span "TX Austin DC" at bounding box center [82, 136] width 113 height 8
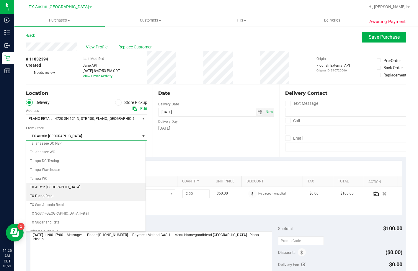
scroll to position [429, 0]
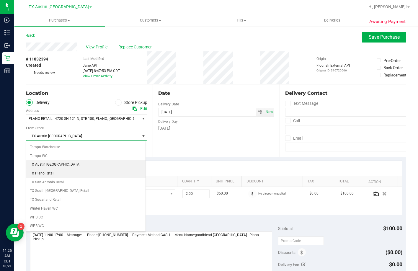
click at [61, 173] on li "TX Plano Retail" at bounding box center [85, 173] width 119 height 9
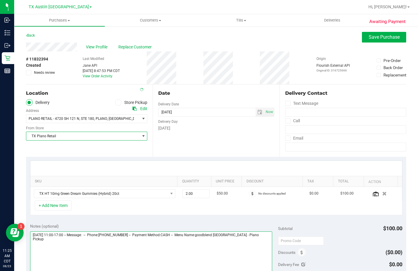
click at [260, 257] on textarea at bounding box center [151, 259] width 242 height 57
type textarea "Sunday 08/24/2025 11:00-17:00 -- Message: -- Phone:2144660417 -- Payment Method…"
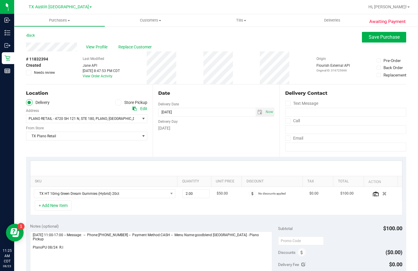
click at [386, 43] on div "View Profile Replace Customer" at bounding box center [216, 46] width 380 height 9
click at [385, 40] on button "Save Purchase" at bounding box center [384, 37] width 44 height 11
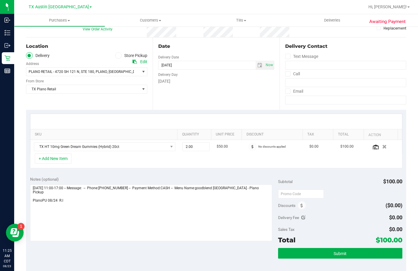
scroll to position [89, 0]
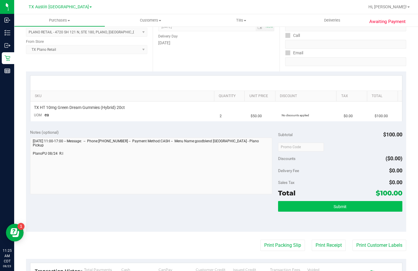
scroll to position [89, 0]
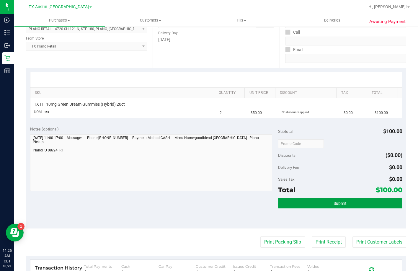
click at [312, 204] on button "Submit" at bounding box center [340, 203] width 124 height 11
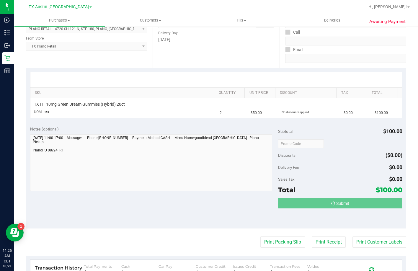
scroll to position [0, 0]
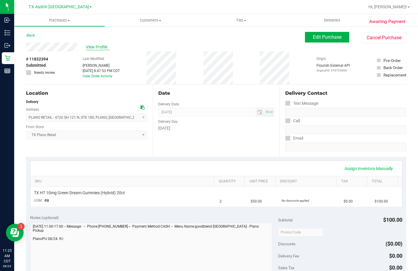
click at [93, 45] on span "View Profile" at bounding box center [98, 47] width 24 height 6
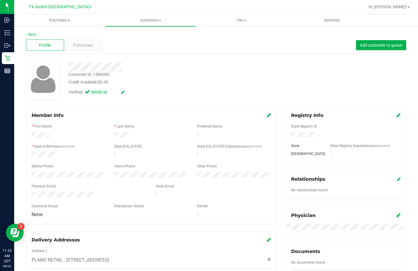
drag, startPoint x: 99, startPoint y: 193, endPoint x: 28, endPoint y: 191, distance: 70.5
click at [28, 191] on div at bounding box center [89, 194] width 124 height 7
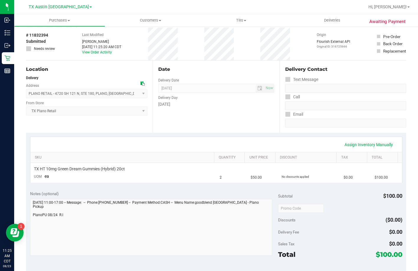
scroll to position [59, 0]
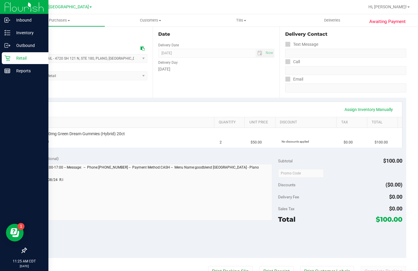
click at [7, 57] on icon at bounding box center [7, 58] width 6 height 6
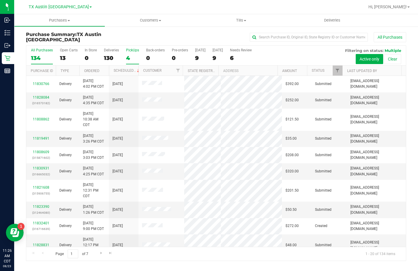
click at [138, 57] on div "4" at bounding box center [132, 58] width 13 height 7
click at [0, 0] on input "PickUps 4" at bounding box center [0, 0] width 0 height 0
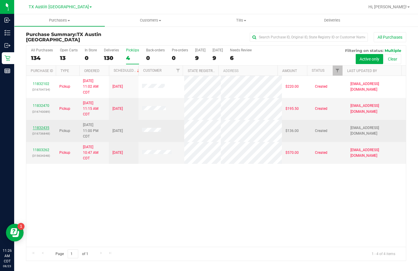
click at [43, 128] on link "11832435" at bounding box center [41, 128] width 17 height 4
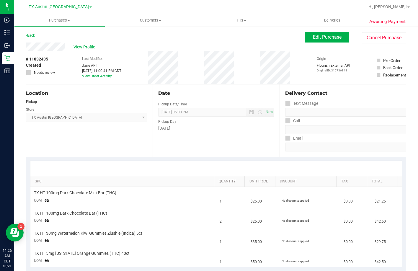
click at [24, 48] on div "Awaiting Payment Back Edit Purchase Cancel Purchase View Profile # 11832435 Cre…" at bounding box center [216, 270] width 404 height 489
click at [91, 47] on span "View Profile" at bounding box center [85, 47] width 24 height 6
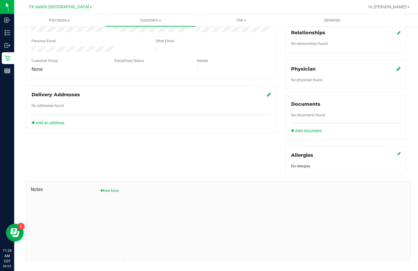
scroll to position [148, 0]
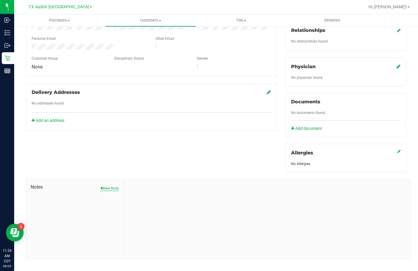
click at [106, 186] on button "New Note" at bounding box center [109, 188] width 18 height 5
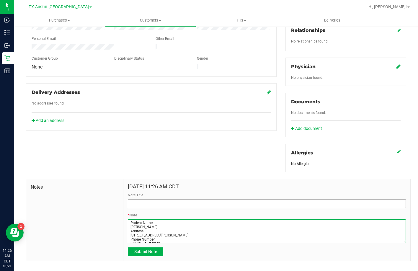
type textarea "Patient Name: Cory INGRAM Address: 5416 GRASMERE DR Plano, TX, 75093 Phone Numb…"
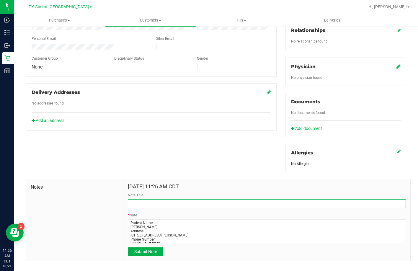
click at [155, 199] on input "Note Title" at bounding box center [267, 203] width 278 height 9
type input "CURT Profile"
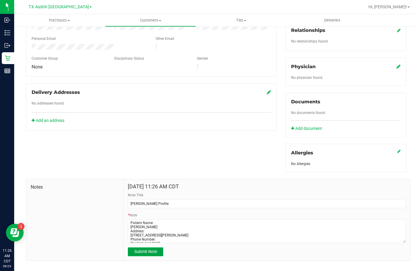
click at [132, 247] on button "Submit Note" at bounding box center [145, 251] width 35 height 9
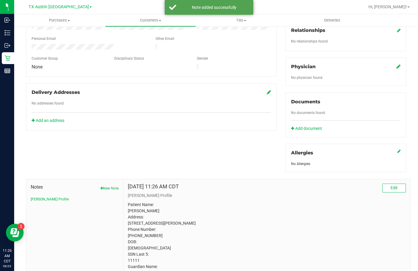
click at [396, 62] on div "Physician No physician found." at bounding box center [345, 72] width 121 height 28
click at [396, 64] on icon at bounding box center [398, 66] width 4 height 5
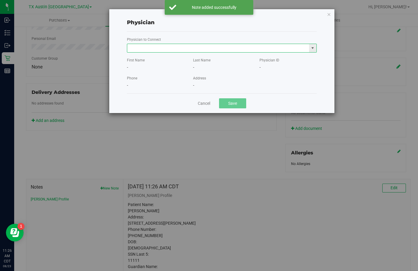
click at [155, 48] on input "text" at bounding box center [218, 48] width 182 height 8
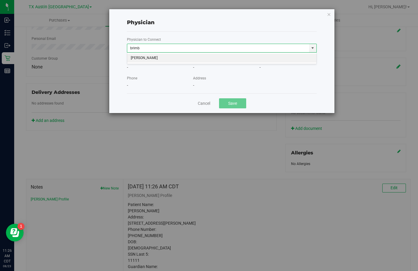
click at [162, 56] on li "Matthew Brimberry" at bounding box center [221, 58] width 189 height 9
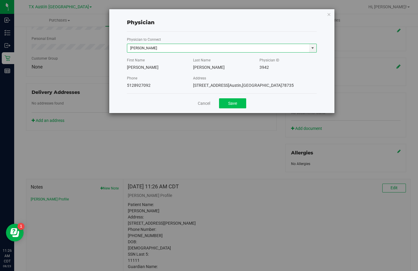
type input "Matthew Brimberry"
click at [237, 100] on button "Save" at bounding box center [232, 103] width 27 height 10
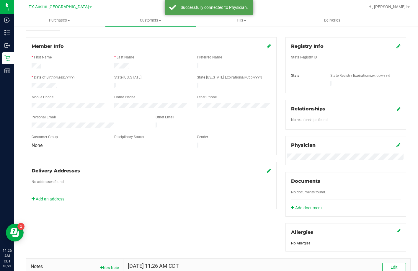
scroll to position [59, 0]
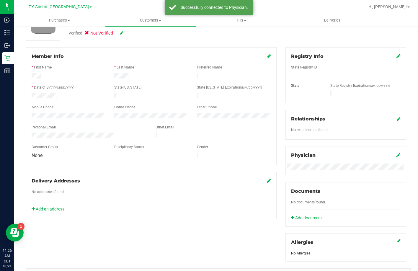
click at [396, 54] on icon at bounding box center [398, 56] width 4 height 5
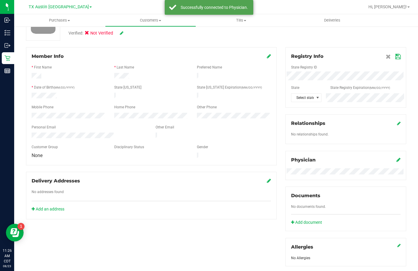
click at [310, 71] on div "State Registry ID State State Registry Expiration (MM/DD/YYYY) Select state" at bounding box center [345, 81] width 109 height 42
click at [395, 56] on icon at bounding box center [397, 56] width 5 height 5
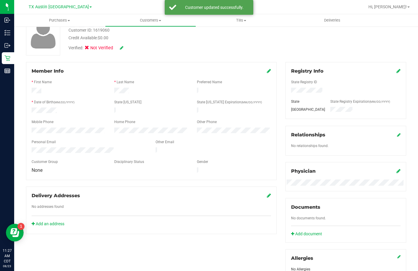
scroll to position [30, 0]
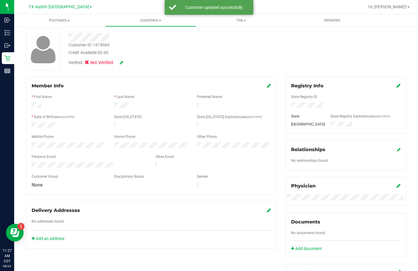
click at [119, 66] on div "Verified: Not Verified" at bounding box center [96, 64] width 65 height 9
click at [123, 63] on icon at bounding box center [122, 62] width 4 height 4
click at [95, 63] on span "Medical" at bounding box center [102, 63] width 17 height 6
click at [0, 0] on input "Medical" at bounding box center [0, 0] width 0 height 0
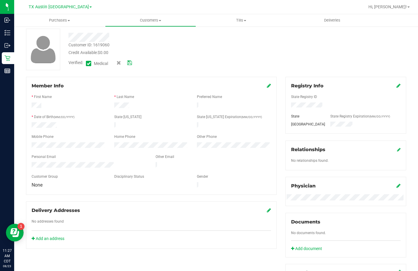
click at [127, 63] on span at bounding box center [124, 63] width 15 height 6
click at [129, 62] on icon at bounding box center [129, 63] width 5 height 4
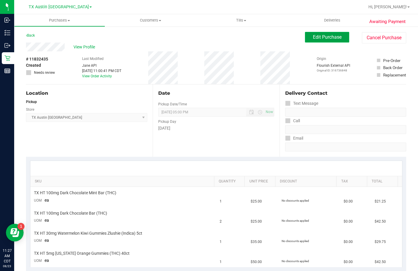
click at [318, 37] on span "Edit Purchase" at bounding box center [327, 37] width 29 height 6
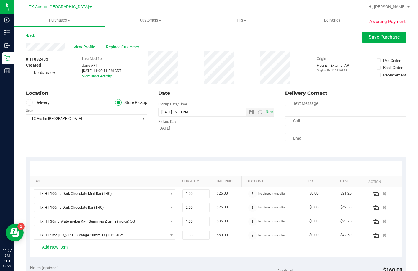
click at [34, 104] on label "Delivery" at bounding box center [38, 102] width 24 height 7
click at [0, 0] on input "Delivery" at bounding box center [0, 0] width 0 height 0
click at [41, 117] on span "Select address" at bounding box center [80, 118] width 108 height 8
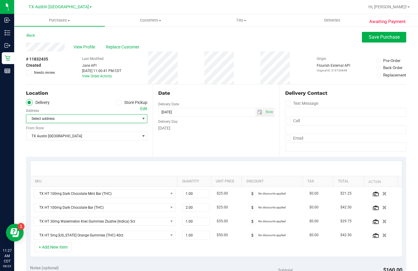
click at [140, 108] on div "Edit" at bounding box center [143, 109] width 7 height 6
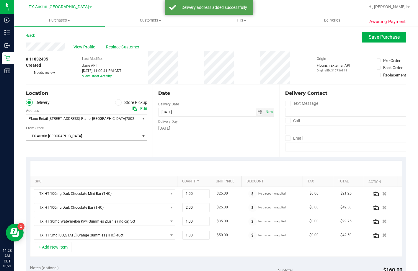
drag, startPoint x: 98, startPoint y: 134, endPoint x: 99, endPoint y: 137, distance: 3.6
click at [98, 137] on span "TX Austin DC" at bounding box center [82, 136] width 113 height 8
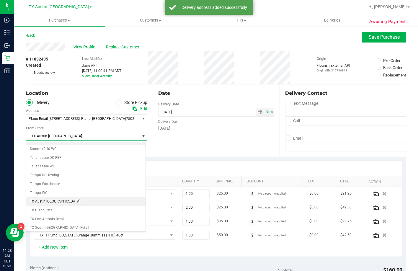
scroll to position [427, 0]
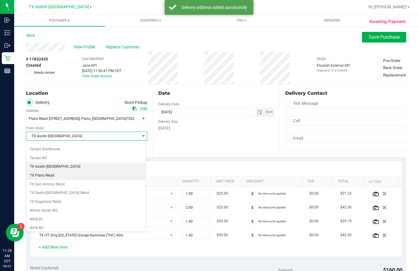
click at [63, 178] on li "TX Plano Retail" at bounding box center [85, 175] width 119 height 9
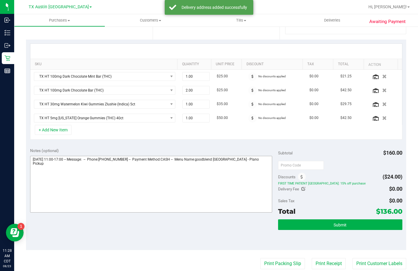
scroll to position [118, 0]
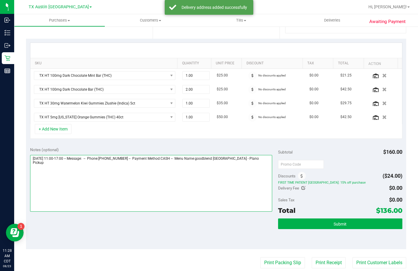
click at [261, 172] on textarea at bounding box center [151, 183] width 242 height 57
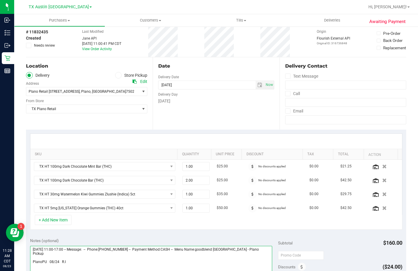
scroll to position [0, 0]
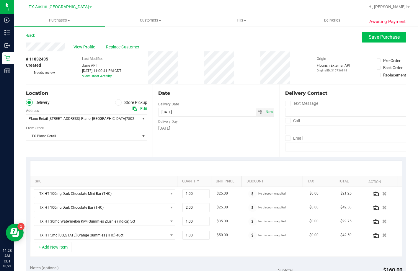
type textarea "Sunday 08/24/2025 11:00-17:00 -- Message: -- Phone:9726721346 -- Payment Method…"
click at [388, 37] on span "Save Purchase" at bounding box center [384, 37] width 31 height 6
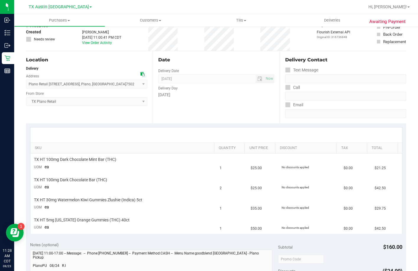
scroll to position [89, 0]
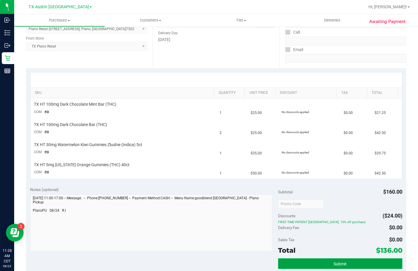
click at [312, 259] on button "Submit" at bounding box center [340, 263] width 124 height 11
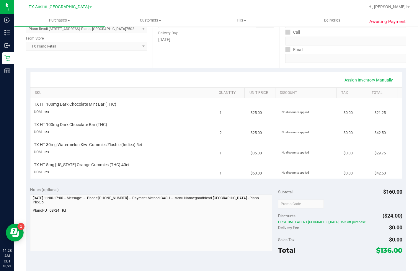
scroll to position [0, 0]
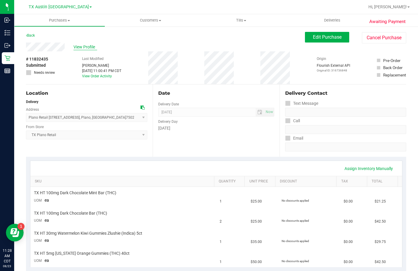
click at [82, 45] on span "View Profile" at bounding box center [85, 47] width 24 height 6
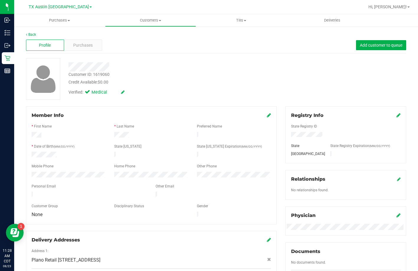
drag, startPoint x: 118, startPoint y: 191, endPoint x: 29, endPoint y: 190, distance: 88.5
click at [29, 191] on div at bounding box center [89, 194] width 124 height 7
click at [23, 173] on div "Member Info * First Name * Last Name Preferred Name * Date of Birth (MM/DD/YYYY…" at bounding box center [151, 196] width 259 height 180
click at [70, 65] on div at bounding box center [161, 66] width 194 height 9
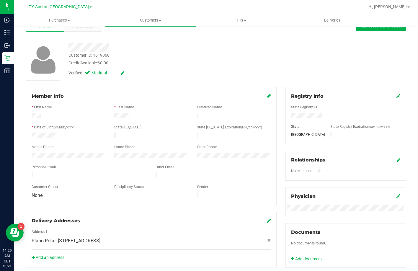
scroll to position [30, 0]
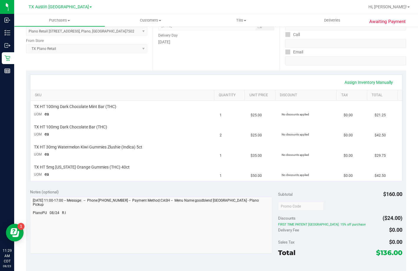
scroll to position [89, 0]
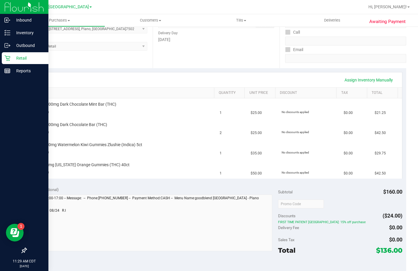
click at [4, 60] on div "Retail" at bounding box center [25, 58] width 47 height 12
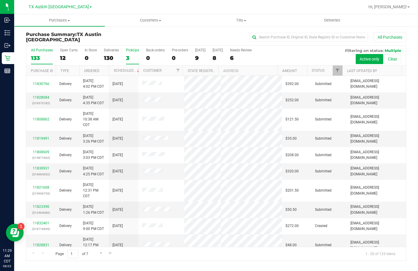
click at [130, 55] on div "3" at bounding box center [132, 58] width 13 height 7
click at [0, 0] on input "PickUps 3" at bounding box center [0, 0] width 0 height 0
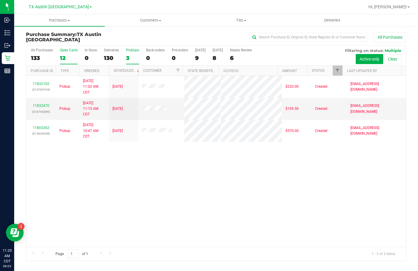
click at [69, 56] on div "12" at bounding box center [69, 58] width 18 height 7
click at [0, 0] on input "Open Carts 12" at bounding box center [0, 0] width 0 height 0
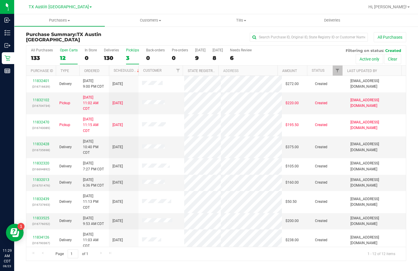
click at [130, 55] on div "3" at bounding box center [132, 58] width 13 height 7
click at [0, 0] on input "PickUps 3" at bounding box center [0, 0] width 0 height 0
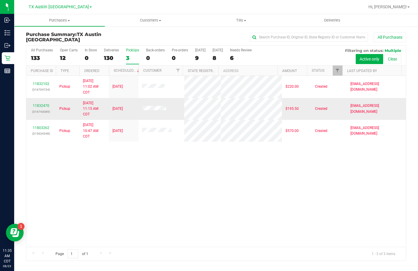
click at [39, 107] on div "11832470 (316743089)" at bounding box center [41, 108] width 22 height 11
click at [38, 107] on div "11832470 (316743089)" at bounding box center [41, 108] width 22 height 11
click at [39, 106] on link "11832470" at bounding box center [41, 106] width 17 height 4
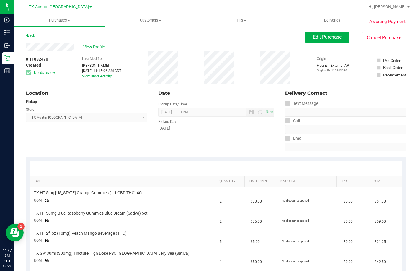
click at [96, 48] on span "View Profile" at bounding box center [95, 47] width 24 height 6
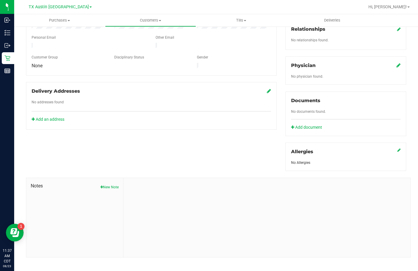
scroll to position [149, 0]
click at [109, 184] on button "New Note" at bounding box center [109, 186] width 18 height 5
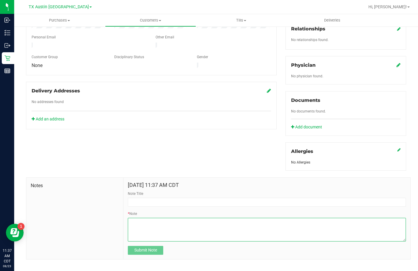
click at [178, 221] on textarea "* Note" at bounding box center [267, 230] width 278 height 24
paste textarea "Patient Name: Shawn Victor Connett Address: 12922 Reaves Rd 12922 Reaves RdIowa…"
type textarea "Patient Name: Shawn Victor Connett Address: 12922 Reaves Rd 12922 Reaves RdIowa…"
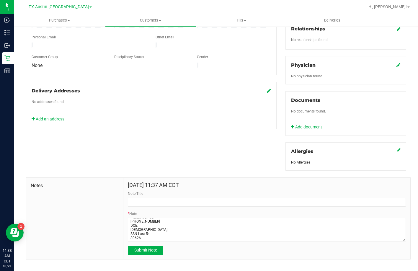
click at [158, 201] on form "Aug 23, 2025 11:37 AM CDT Note Title * Note Submit Note" at bounding box center [267, 218] width 278 height 73
click at [158, 198] on input "Note Title" at bounding box center [267, 202] width 278 height 9
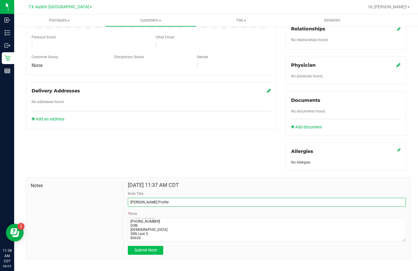
type input "CURT Profile"
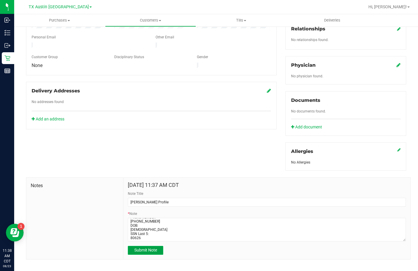
click at [152, 248] on span "Submit Note" at bounding box center [145, 250] width 23 height 5
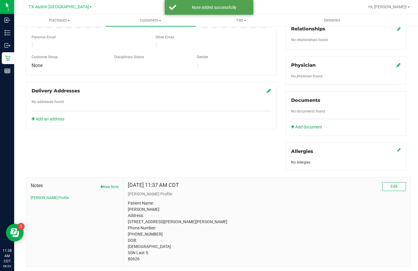
click at [397, 61] on div "Physician No physician found." at bounding box center [345, 70] width 121 height 28
click at [396, 61] on div "Physician No physician found." at bounding box center [345, 70] width 121 height 28
click at [396, 63] on icon at bounding box center [398, 65] width 4 height 5
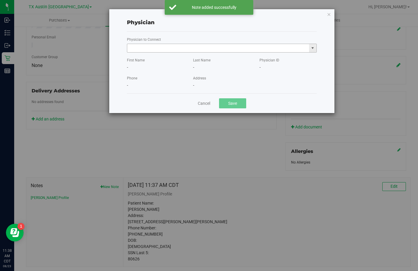
click at [240, 48] on input "text" at bounding box center [218, 48] width 182 height 8
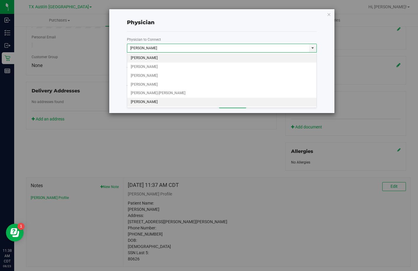
click at [139, 98] on li "An Chen" at bounding box center [221, 102] width 189 height 9
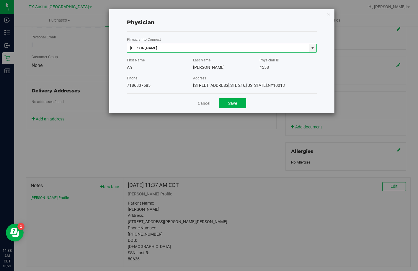
type input "An Chen"
click at [236, 97] on div "Cancel Save" at bounding box center [222, 103] width 190 height 20
click at [234, 101] on button "Save" at bounding box center [232, 103] width 27 height 10
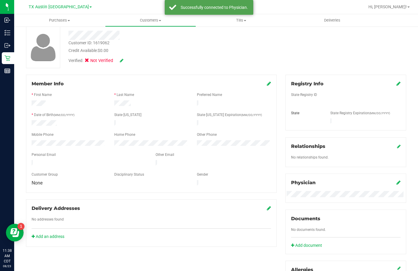
scroll to position [31, 0]
click at [396, 84] on icon at bounding box center [398, 84] width 4 height 5
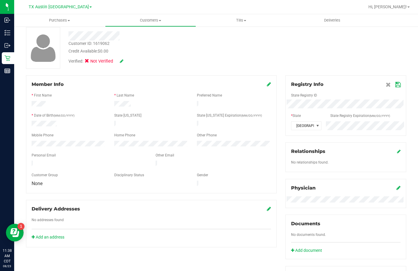
click at [395, 84] on icon at bounding box center [397, 84] width 5 height 5
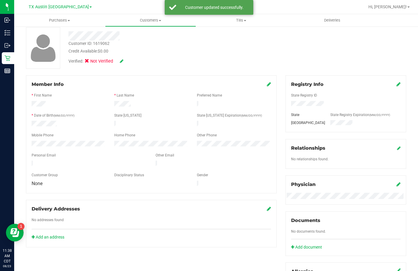
click at [119, 60] on div "Verified: Not Verified" at bounding box center [95, 61] width 55 height 6
click at [122, 61] on icon at bounding box center [122, 61] width 4 height 4
drag, startPoint x: 96, startPoint y: 62, endPoint x: 130, endPoint y: 64, distance: 34.0
click at [96, 63] on span "Medical" at bounding box center [102, 62] width 17 height 6
click at [0, 0] on input "Medical" at bounding box center [0, 0] width 0 height 0
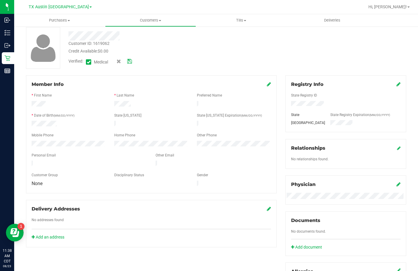
click at [132, 62] on icon at bounding box center [129, 61] width 5 height 4
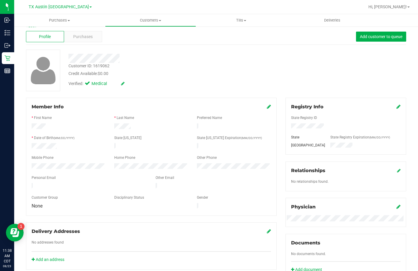
scroll to position [0, 0]
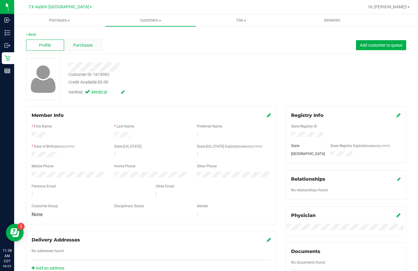
click at [85, 47] on span "Purchases" at bounding box center [82, 45] width 19 height 6
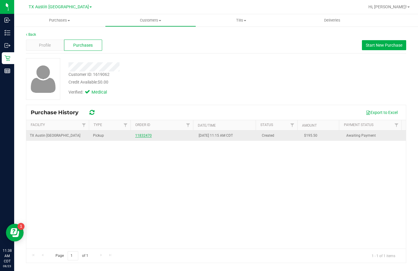
click at [137, 135] on link "11832470" at bounding box center [143, 135] width 17 height 4
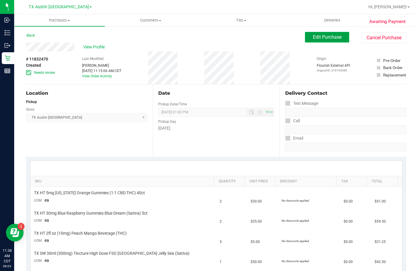
click at [331, 38] on span "Edit Purchase" at bounding box center [327, 37] width 29 height 6
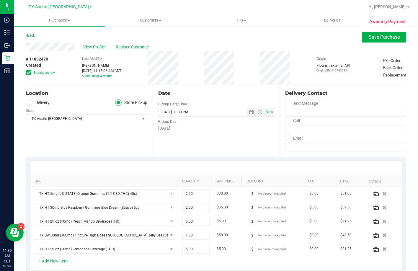
click at [28, 73] on icon at bounding box center [29, 73] width 4 height 0
click at [0, 0] on input "Needs review" at bounding box center [0, 0] width 0 height 0
click at [38, 105] on label "Delivery" at bounding box center [38, 102] width 24 height 7
click at [0, 0] on input "Delivery" at bounding box center [0, 0] width 0 height 0
click at [50, 119] on span "Select address" at bounding box center [80, 118] width 108 height 8
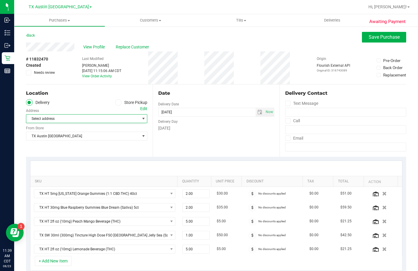
click at [140, 107] on div "Edit" at bounding box center [143, 109] width 7 height 6
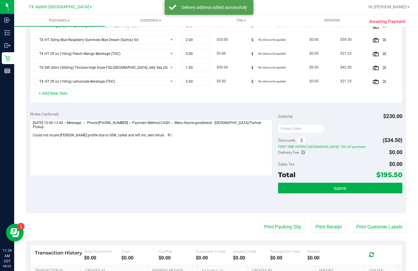
scroll to position [207, 0]
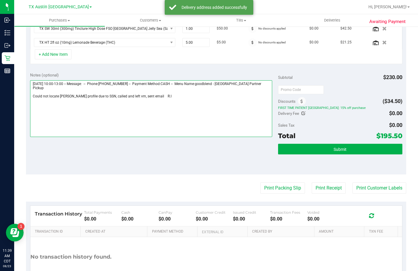
click at [176, 107] on textarea at bounding box center [151, 108] width 242 height 57
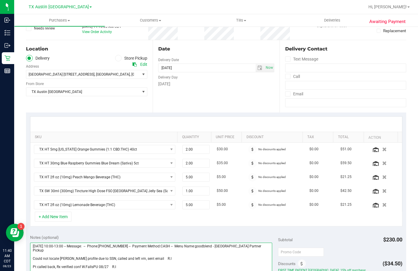
scroll to position [0, 0]
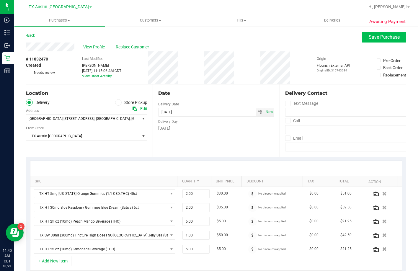
type textarea "Wednesday 08/27/2025 10:00-13:00 -- Message: -- Phone:9407811927 -- Payment Met…"
click at [369, 35] on span "Save Purchase" at bounding box center [384, 37] width 31 height 6
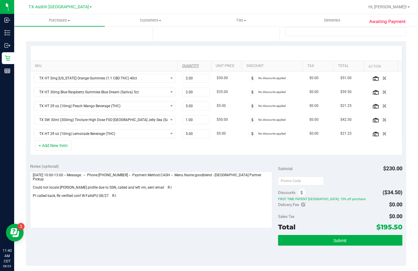
scroll to position [118, 0]
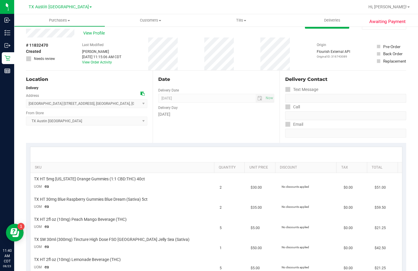
scroll to position [148, 0]
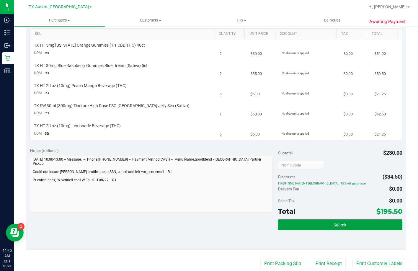
click at [302, 224] on button "Submit" at bounding box center [340, 224] width 124 height 11
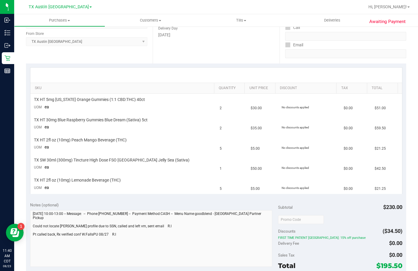
scroll to position [0, 0]
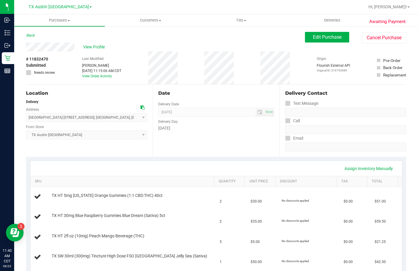
click at [90, 46] on span "View Profile" at bounding box center [95, 47] width 24 height 6
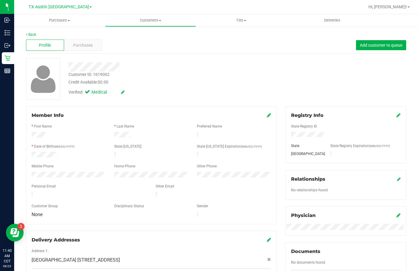
drag, startPoint x: 85, startPoint y: 190, endPoint x: 31, endPoint y: 192, distance: 54.0
click at [31, 192] on div at bounding box center [89, 194] width 124 height 7
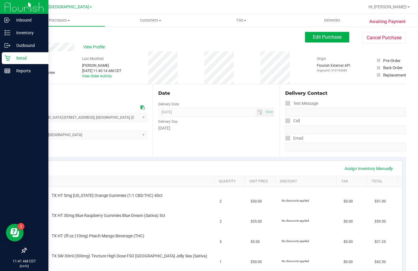
click at [7, 60] on icon at bounding box center [7, 58] width 6 height 6
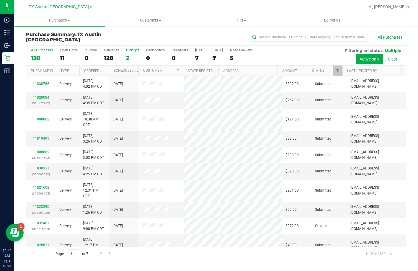
click at [127, 55] on div "2" at bounding box center [132, 58] width 13 height 7
click at [0, 0] on input "PickUps 2" at bounding box center [0, 0] width 0 height 0
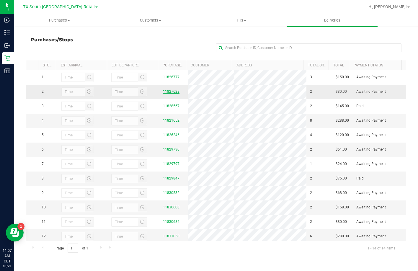
click at [163, 92] on link "11827628" at bounding box center [171, 91] width 17 height 4
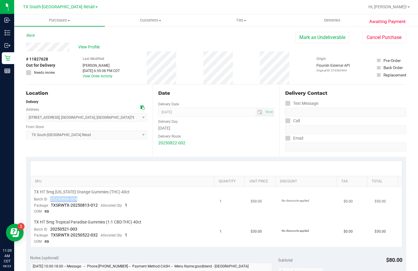
drag, startPoint x: 78, startPoint y: 198, endPoint x: 51, endPoint y: 199, distance: 27.5
click at [51, 199] on td "TX HT 5mg Texas Orange Gummies (THC) 40ct Batch ID 20250806-004 Package TXSRWTX…" at bounding box center [123, 202] width 186 height 30
drag, startPoint x: 81, startPoint y: 227, endPoint x: 50, endPoint y: 230, distance: 30.8
click at [50, 230] on td "TX HT 5mg Tropical Paradise Gummies (1:1 CBD:THC) 40ct Batch ID 20250521-003 Pa…" at bounding box center [123, 232] width 186 height 30
click at [67, 230] on span "20250521-003" at bounding box center [63, 229] width 27 height 5
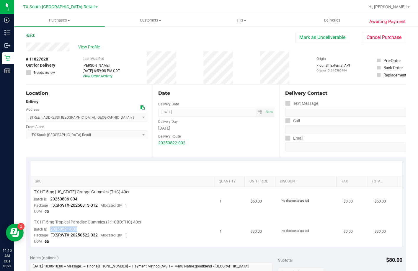
drag, startPoint x: 73, startPoint y: 228, endPoint x: 51, endPoint y: 230, distance: 22.3
click at [51, 230] on td "TX HT 5mg Tropical Paradise Gummies (1:1 CBD:THC) 40ct Batch ID 20250521-003 Pa…" at bounding box center [123, 232] width 186 height 30
click at [318, 17] on uib-tab-heading "Deliveries" at bounding box center [331, 20] width 91 height 12
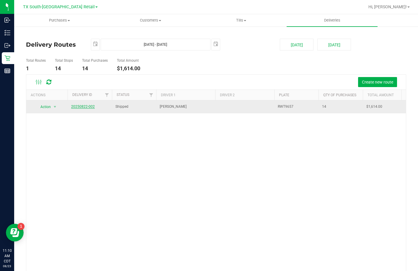
click at [84, 108] on link "20250822-002" at bounding box center [83, 106] width 24 height 4
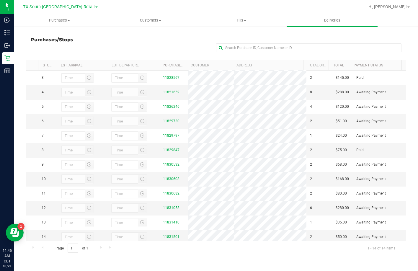
scroll to position [45, 0]
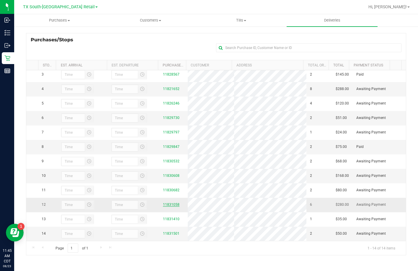
click at [172, 204] on link "11831058" at bounding box center [171, 204] width 17 height 4
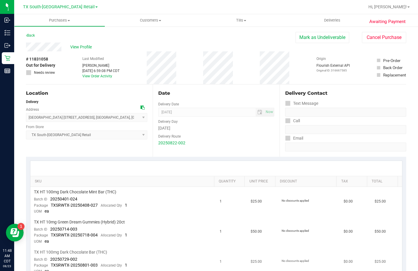
scroll to position [118, 0]
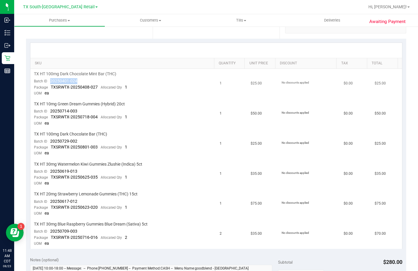
drag, startPoint x: 78, startPoint y: 81, endPoint x: 54, endPoint y: 81, distance: 24.8
click at [49, 81] on td "TX HT 100mg Dark Chocolate Mint Bar (THC) Batch ID 20250401-024 Package TXSRWTX…" at bounding box center [123, 84] width 186 height 30
drag, startPoint x: 84, startPoint y: 112, endPoint x: 50, endPoint y: 113, distance: 33.6
click at [50, 113] on td "TX HT 10mg Green Dream Gummies (Hybrid) 20ct Batch ID 20250714-003 Package TXSR…" at bounding box center [123, 114] width 186 height 30
drag, startPoint x: 80, startPoint y: 138, endPoint x: 46, endPoint y: 139, distance: 33.9
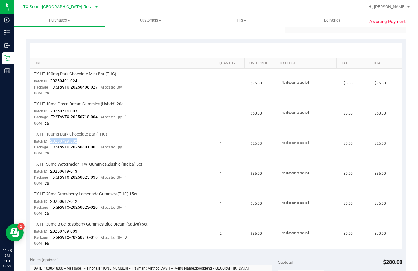
click at [46, 139] on td "TX HT 100mg Dark Chocolate Bar (THC) Batch ID 20250729-002 Package TXSRWTX-2025…" at bounding box center [123, 144] width 186 height 30
click at [56, 171] on span "20250619-013" at bounding box center [63, 171] width 27 height 5
drag, startPoint x: 77, startPoint y: 170, endPoint x: 50, endPoint y: 170, distance: 27.4
click at [50, 170] on td "TX HT 30mg Watermelon Kiwi Gummies Zlushie (Indica) 5ct Batch ID 20250619-013 P…" at bounding box center [123, 174] width 186 height 30
drag, startPoint x: 80, startPoint y: 199, endPoint x: 50, endPoint y: 199, distance: 29.8
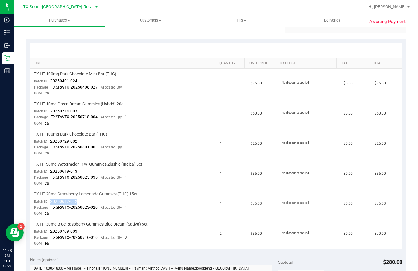
click at [50, 199] on td "TX HT 20mg Strawberry Lemonade Gummies (THC) 15ct Batch ID 20250617-012 Package…" at bounding box center [123, 204] width 186 height 30
drag, startPoint x: 85, startPoint y: 231, endPoint x: 51, endPoint y: 233, distance: 34.0
click at [51, 233] on td "TX HT 30mg Blue Raspberry Gummies Blue Dream (Sativa) 5ct Batch ID 20250709-003…" at bounding box center [123, 234] width 186 height 30
click at [335, 23] on uib-tab-heading "Deliveries" at bounding box center [331, 20] width 91 height 12
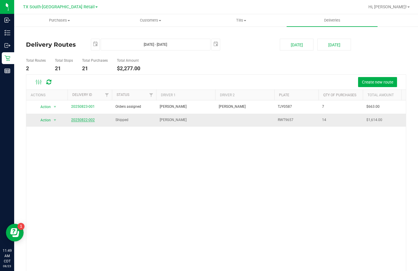
click at [90, 120] on link "20250822-002" at bounding box center [83, 120] width 24 height 4
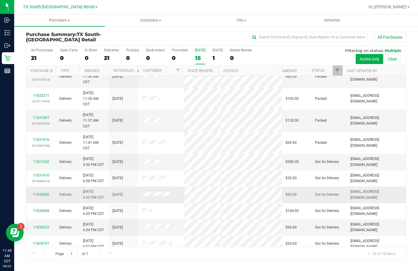
scroll to position [85, 0]
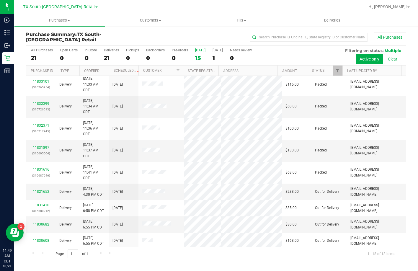
click at [197, 50] on div "[DATE]" at bounding box center [200, 50] width 10 height 4
click at [0, 0] on input "[DATE] 15" at bounding box center [0, 0] width 0 height 0
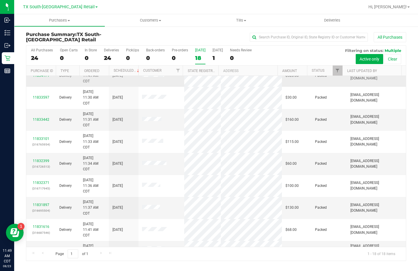
scroll to position [0, 0]
